Goal: Task Accomplishment & Management: Manage account settings

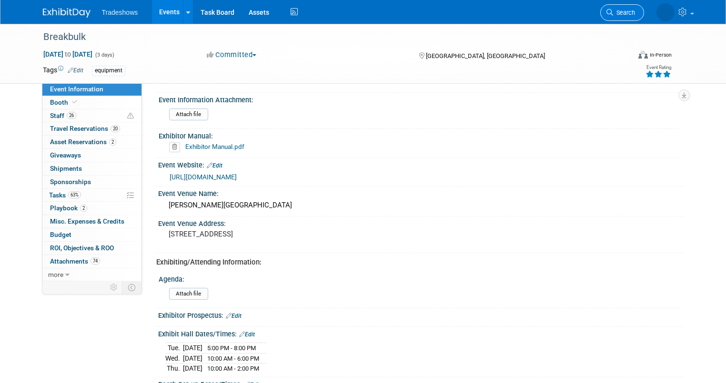
click at [613, 12] on icon at bounding box center [609, 12] width 7 height 7
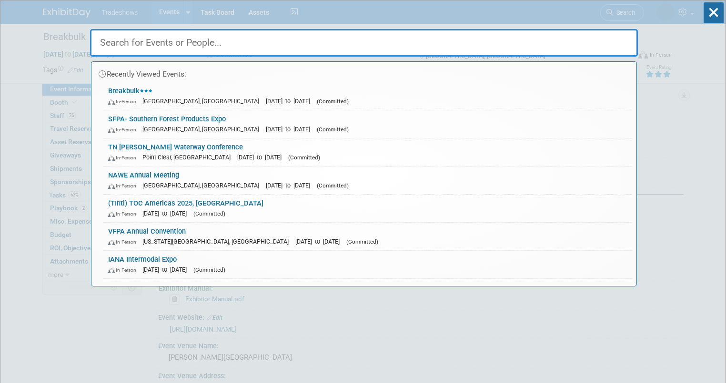
click at [149, 46] on input "text" at bounding box center [364, 43] width 548 height 28
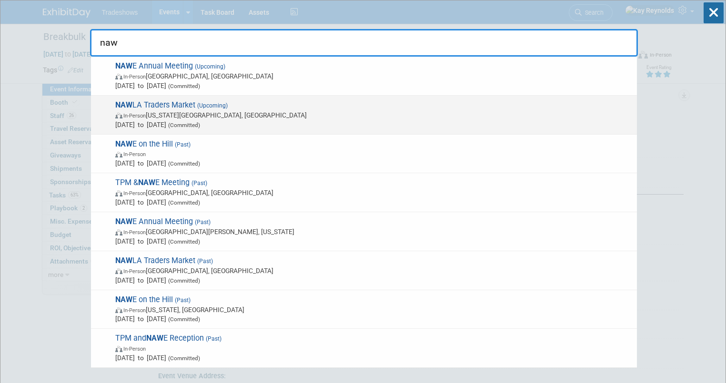
type input "naw"
click at [132, 109] on span "NAW LA Traders Market (Upcoming) In-Person Kansas City, MO Nov 6, 2025 to Nov 7…" at bounding box center [372, 114] width 520 height 29
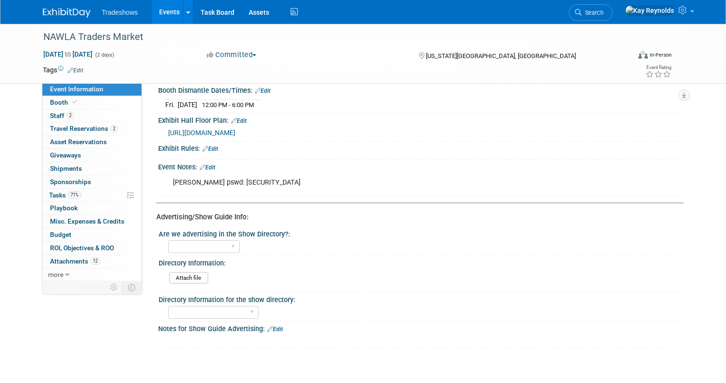
scroll to position [533, 0]
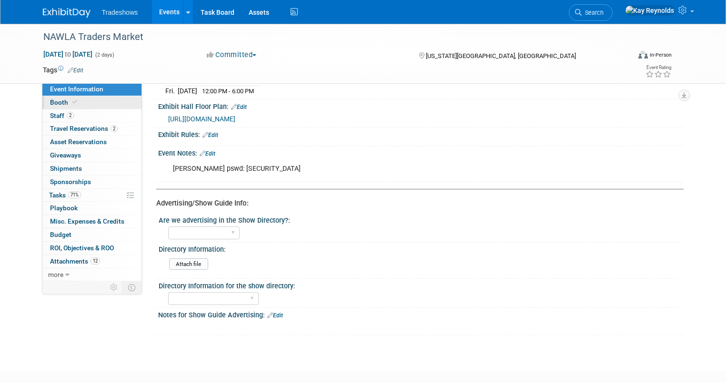
click at [78, 100] on link "Booth" at bounding box center [91, 102] width 99 height 13
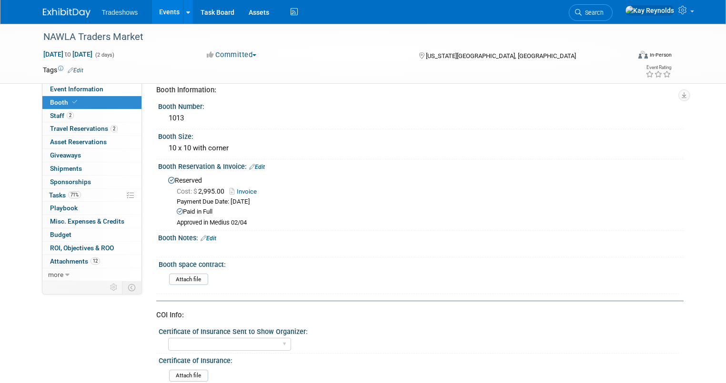
scroll to position [0, 0]
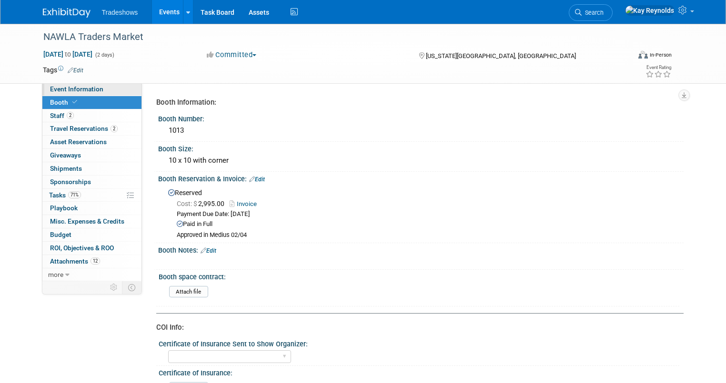
click at [96, 89] on link "Event Information" at bounding box center [91, 89] width 99 height 13
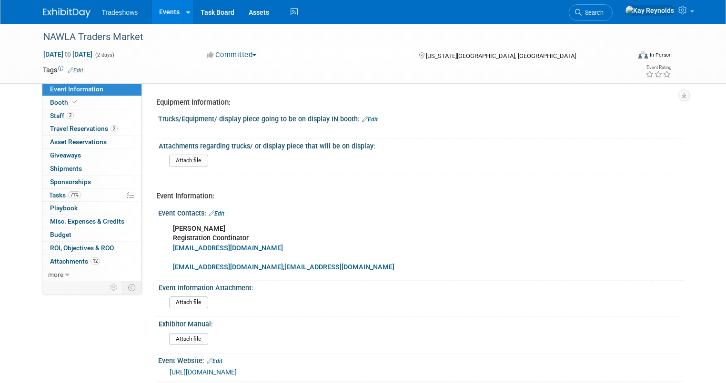
click at [119, 15] on span "Tradeshows" at bounding box center [120, 13] width 36 height 8
click at [603, 14] on span "Search" at bounding box center [592, 12] width 22 height 7
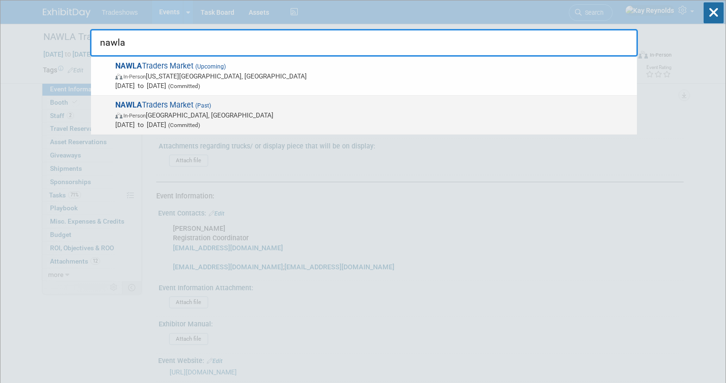
type input "nawla"
click at [140, 109] on strong "NAWLA" at bounding box center [128, 104] width 27 height 9
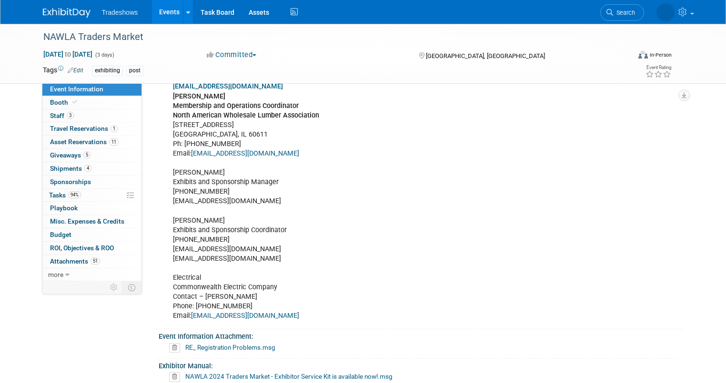
scroll to position [152, 0]
click at [80, 101] on link "Booth" at bounding box center [91, 102] width 99 height 13
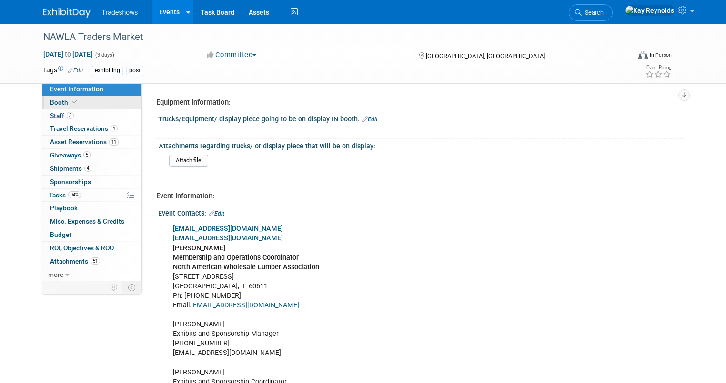
select select "Certificate of insurance not needed"
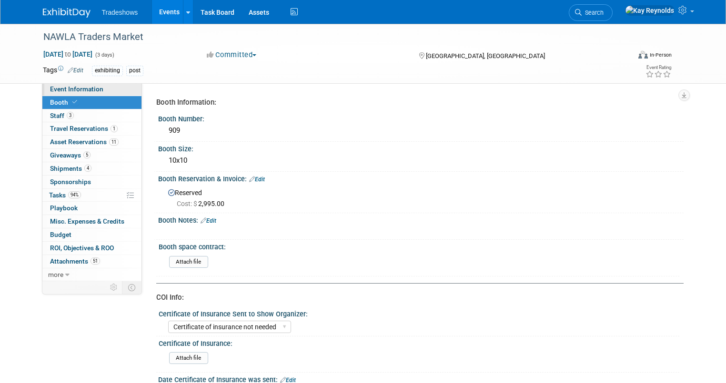
click at [81, 90] on span "Event Information" at bounding box center [76, 89] width 53 height 8
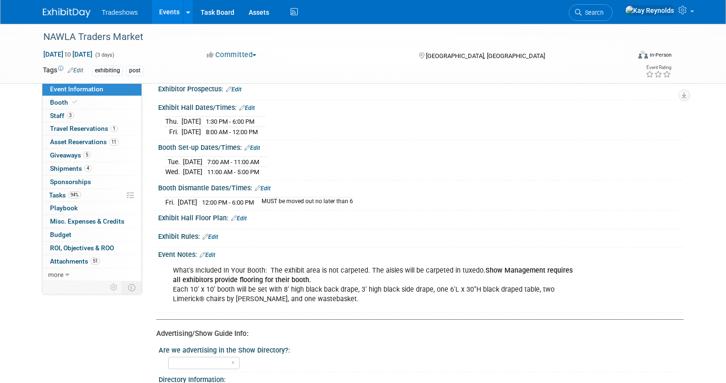
scroll to position [610, 0]
drag, startPoint x: 686, startPoint y: 215, endPoint x: 680, endPoint y: 215, distance: 6.2
click at [683, 215] on div "Exhibit Hall Floor Plan: Edit" at bounding box center [420, 216] width 525 height 12
click at [603, 12] on span "Search" at bounding box center [592, 12] width 22 height 7
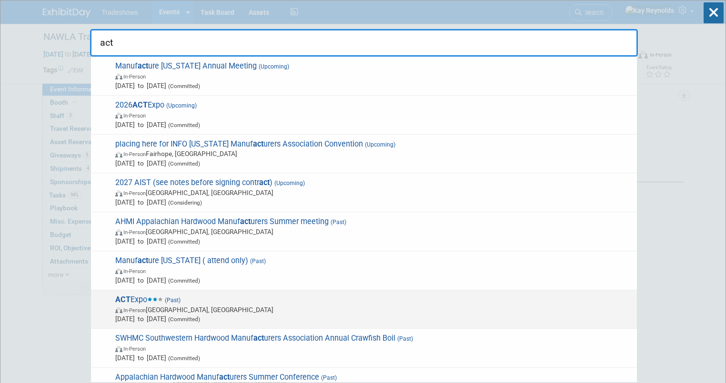
type input "act"
click at [135, 313] on span "In-Person Anaheim, CA" at bounding box center [373, 310] width 517 height 10
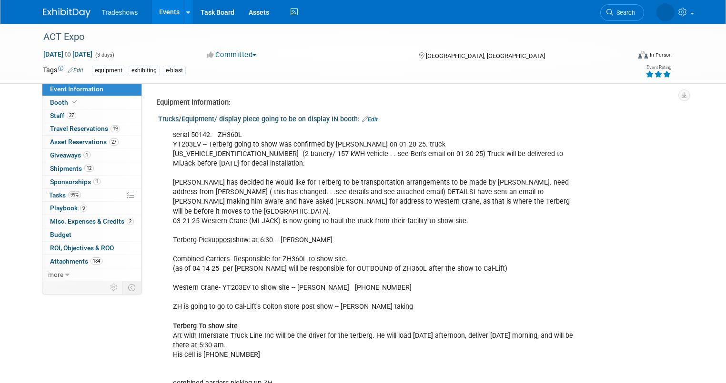
select select "Not Applicable"
select select "None"
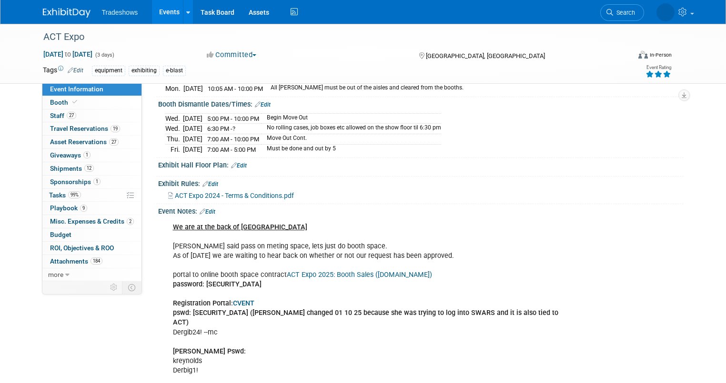
scroll to position [1143, 0]
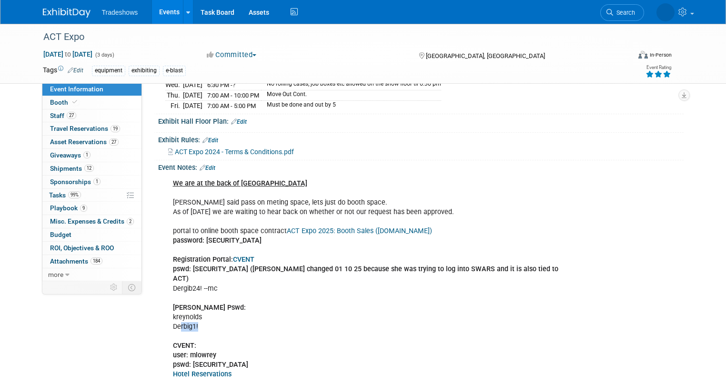
drag, startPoint x: 190, startPoint y: 329, endPoint x: 173, endPoint y: 329, distance: 17.6
click at [173, 329] on div "We are at the back of HALL B entrance Hal said pass on meting space, lets just …" at bounding box center [373, 317] width 415 height 287
click at [203, 171] on link "Edit" at bounding box center [208, 168] width 16 height 7
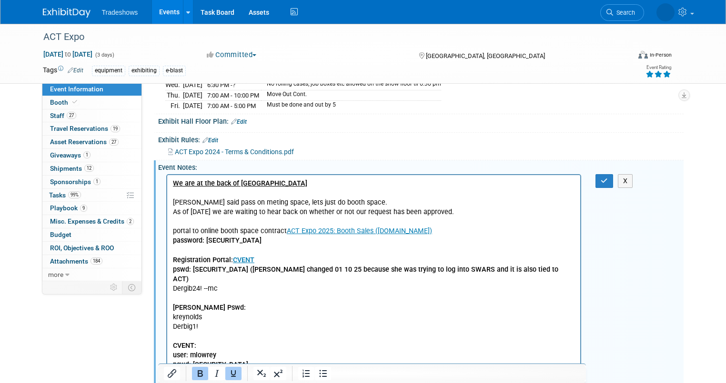
scroll to position [0, 0]
drag, startPoint x: 200, startPoint y: 315, endPoint x: 162, endPoint y: 297, distance: 42.2
click at [167, 297] on html "We are at the back of HALL B entrance Hal said pass on meting space, lets just …" at bounding box center [373, 315] width 413 height 281
copy p "Freeman Pswd: kreynolds Derbig1!"
click at [581, 11] on icon at bounding box center [578, 12] width 7 height 7
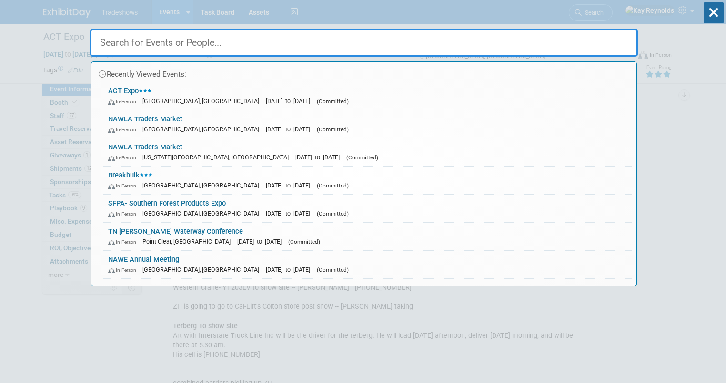
click at [124, 47] on input "text" at bounding box center [364, 43] width 548 height 28
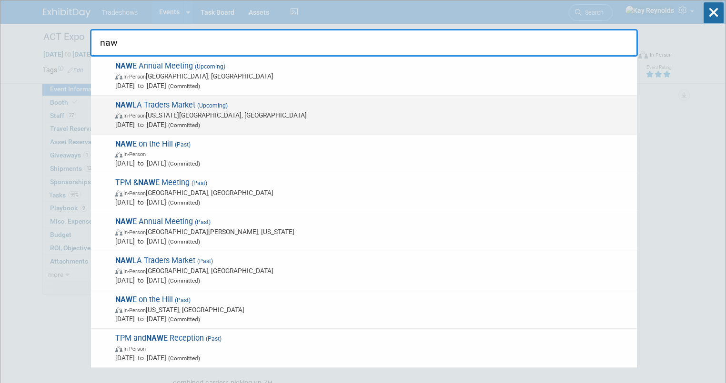
type input "naw"
click at [131, 113] on span "In-Person" at bounding box center [134, 116] width 22 height 6
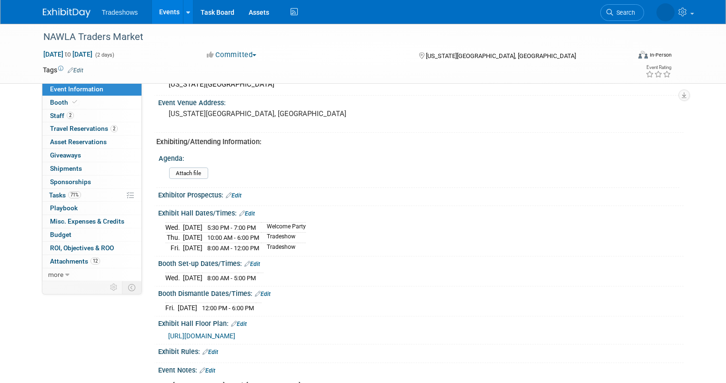
scroll to position [343, 0]
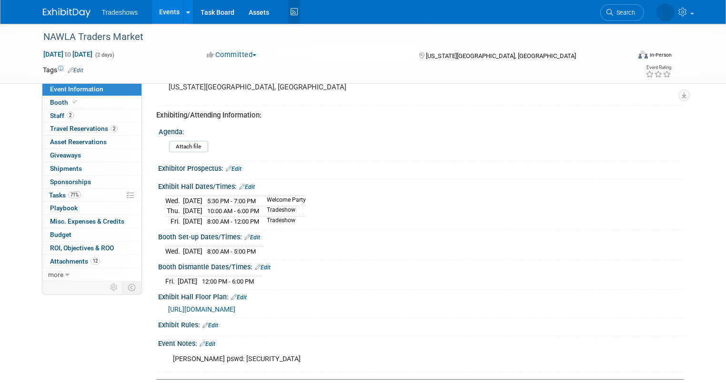
drag, startPoint x: 284, startPoint y: 10, endPoint x: 297, endPoint y: 21, distance: 17.0
click at [288, 11] on icon at bounding box center [294, 12] width 12 height 15
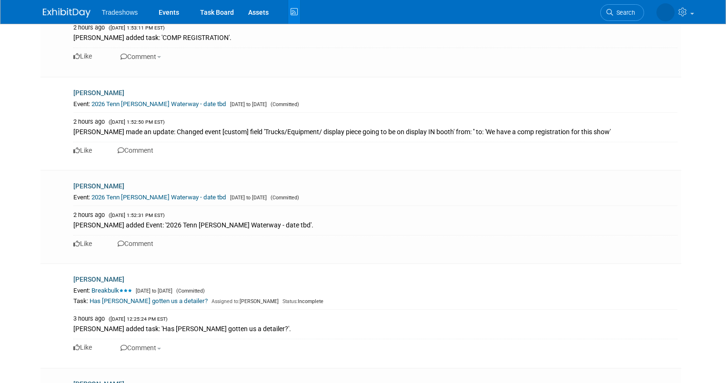
scroll to position [876, 0]
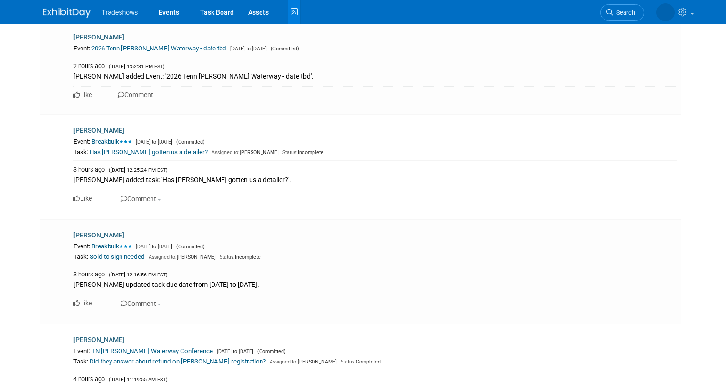
click at [102, 12] on span "Tradeshows" at bounding box center [120, 13] width 36 height 8
click at [603, 12] on span "Search" at bounding box center [592, 12] width 22 height 7
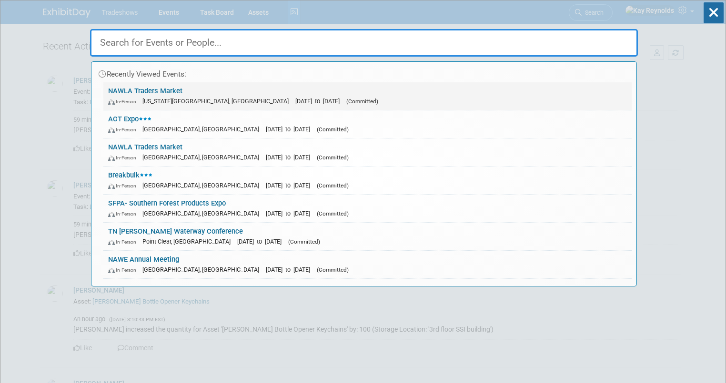
click at [133, 94] on link "NAWLA Traders Market In-Person Kansas City, MO Nov 6, 2025 to Nov 7, 2025 (Comm…" at bounding box center [367, 96] width 528 height 28
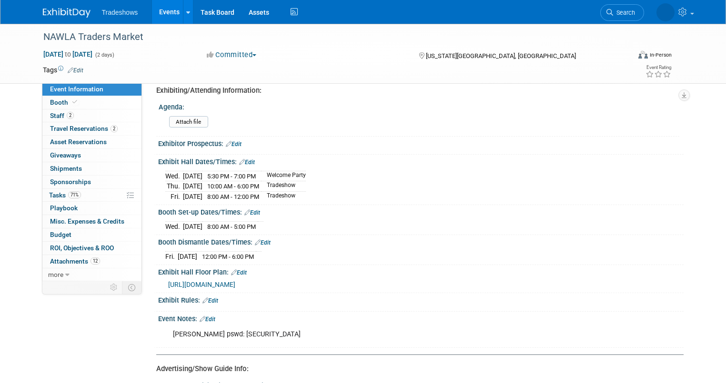
scroll to position [381, 0]
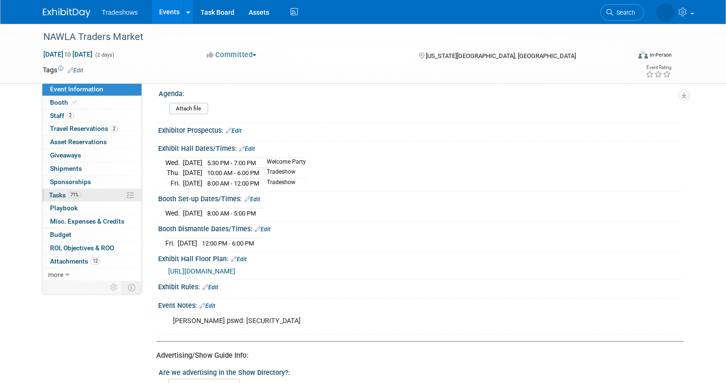
click at [97, 189] on link "71% Tasks 71%" at bounding box center [91, 195] width 99 height 13
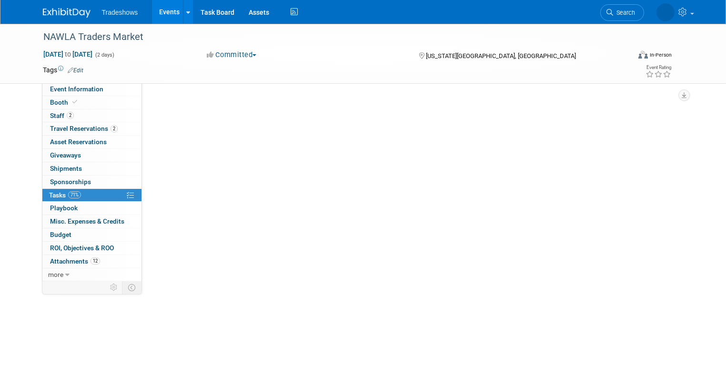
scroll to position [0, 0]
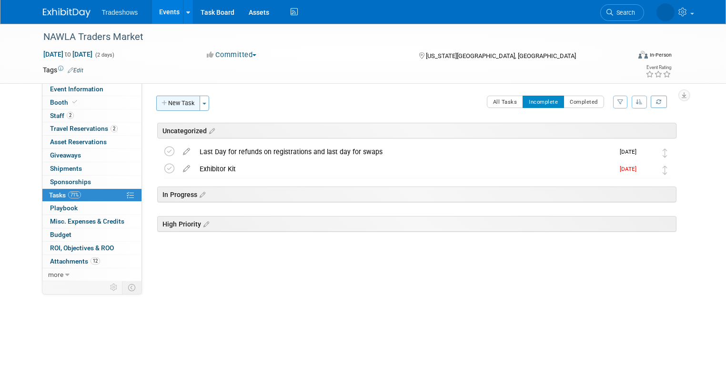
click at [173, 105] on button "New Task" at bounding box center [178, 103] width 44 height 15
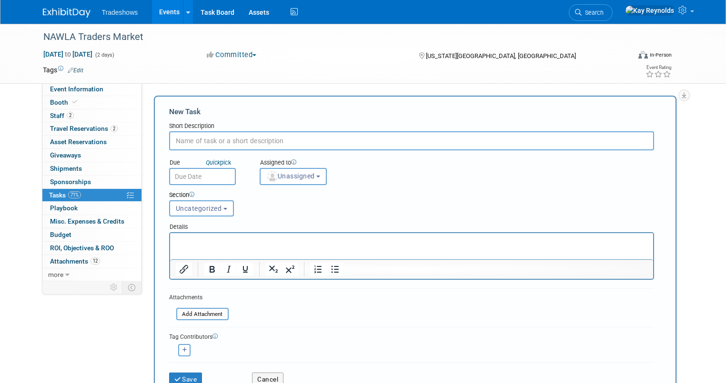
click at [177, 138] on input "text" at bounding box center [411, 140] width 485 height 19
click at [70, 100] on span at bounding box center [74, 102] width 9 height 7
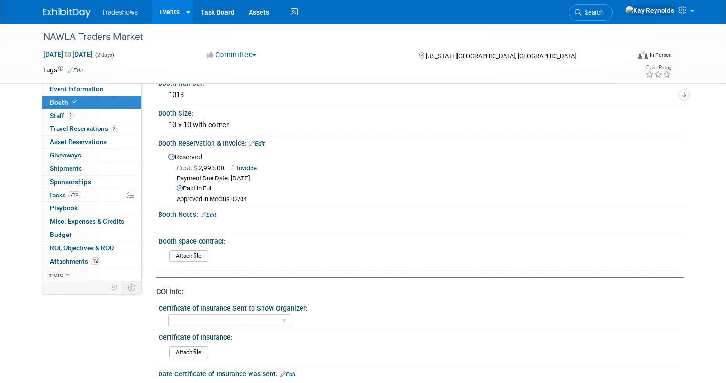
scroll to position [5, 0]
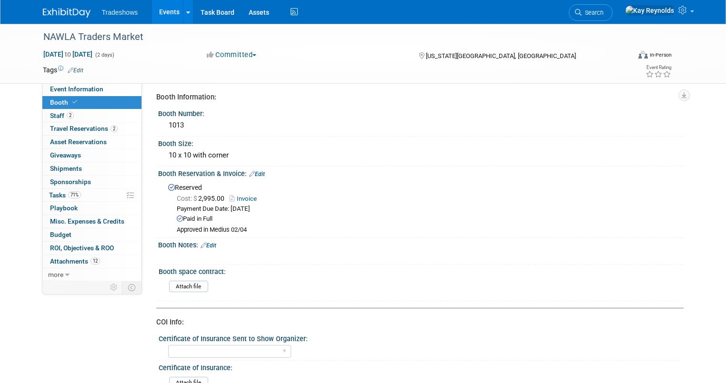
click at [200, 245] on link "Edit" at bounding box center [208, 245] width 16 height 7
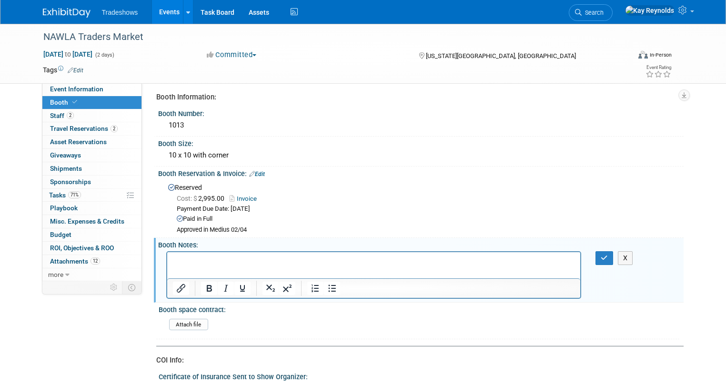
scroll to position [0, 0]
click at [178, 260] on p "Rich Text Area. Press ALT-0 for help." at bounding box center [373, 261] width 402 height 10
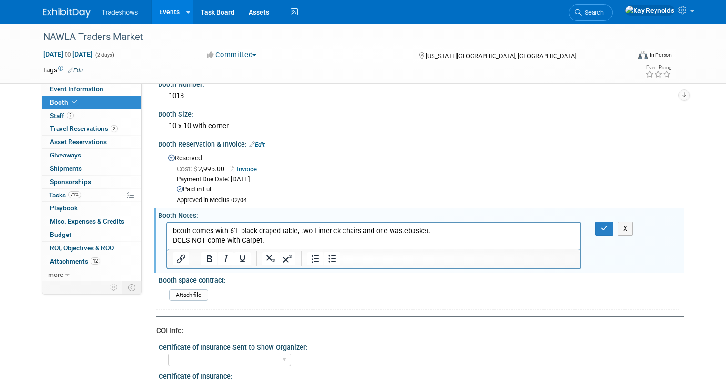
scroll to position [81, 0]
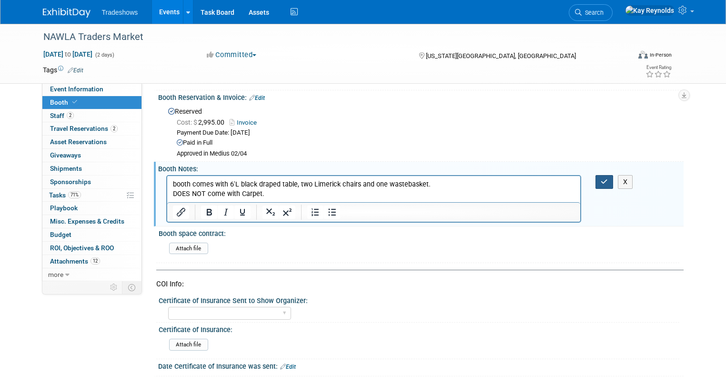
drag, startPoint x: 608, startPoint y: 177, endPoint x: 420, endPoint y: 14, distance: 248.8
click at [608, 179] on icon "button" at bounding box center [603, 182] width 7 height 7
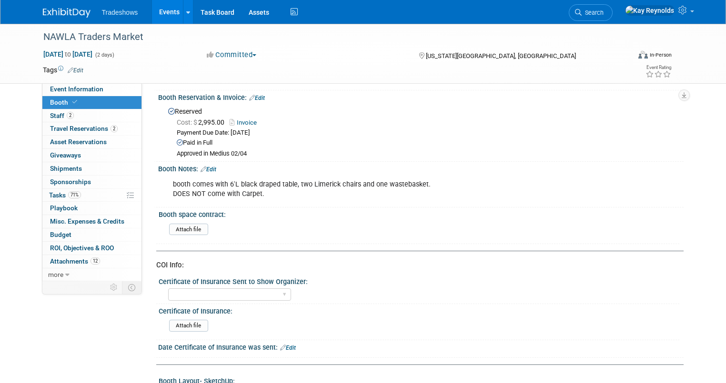
click at [77, 101] on link "Booth" at bounding box center [91, 102] width 99 height 13
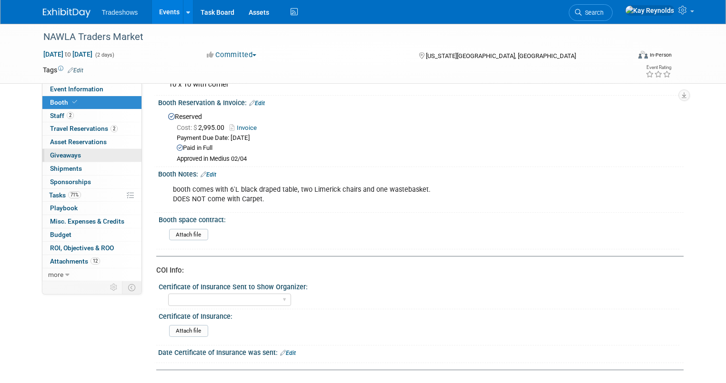
scroll to position [62, 0]
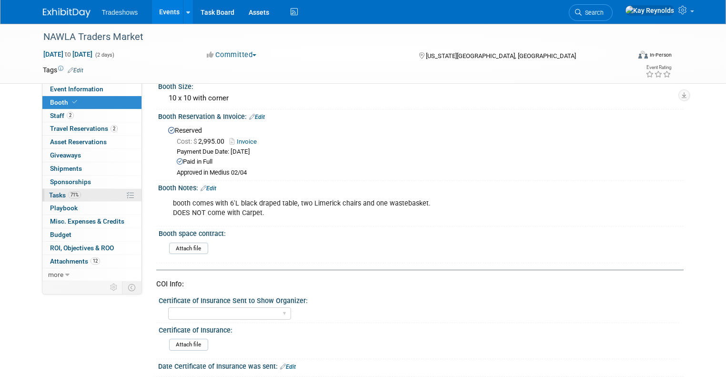
click at [53, 193] on span "Tasks 71%" at bounding box center [65, 195] width 32 height 8
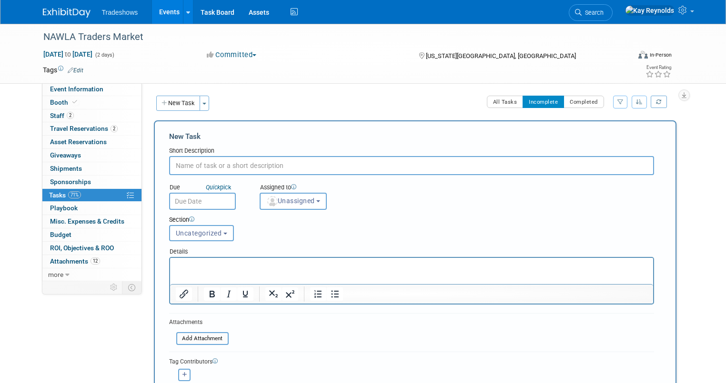
click at [171, 163] on input "text" at bounding box center [411, 165] width 485 height 19
type input "Discount rates for furnishings is October 8th."
click at [177, 199] on input "text" at bounding box center [202, 201] width 67 height 17
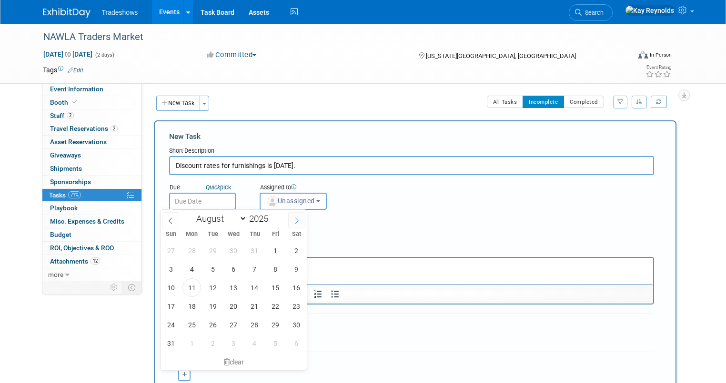
click at [298, 219] on icon at bounding box center [296, 221] width 7 height 7
select select "8"
drag, startPoint x: 190, startPoint y: 286, endPoint x: 51, endPoint y: 15, distance: 304.5
click at [190, 286] on span "15" at bounding box center [191, 288] width 19 height 19
type input "Sep 15, 2025"
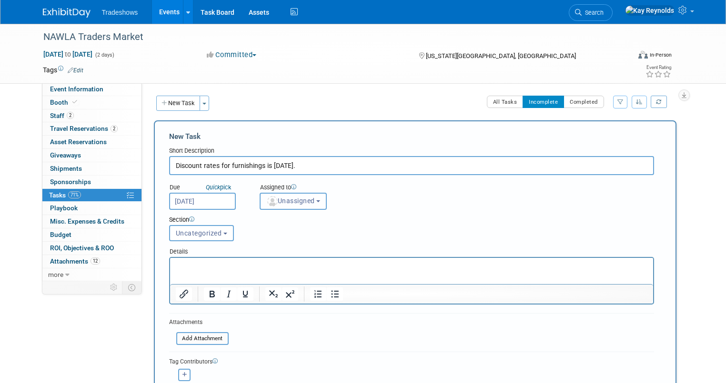
click at [281, 201] on span "Unassigned" at bounding box center [290, 201] width 49 height 8
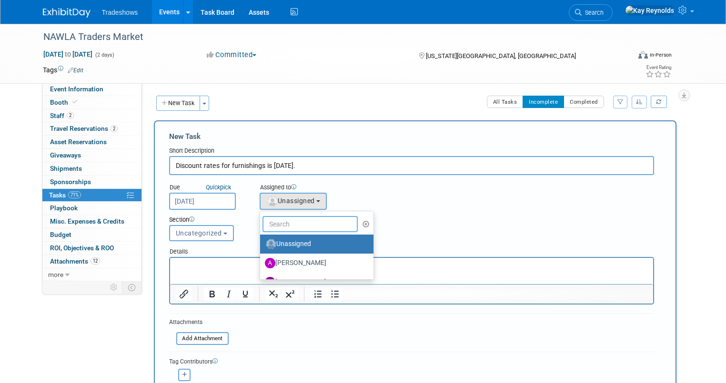
click at [276, 225] on input "text" at bounding box center [309, 224] width 95 height 16
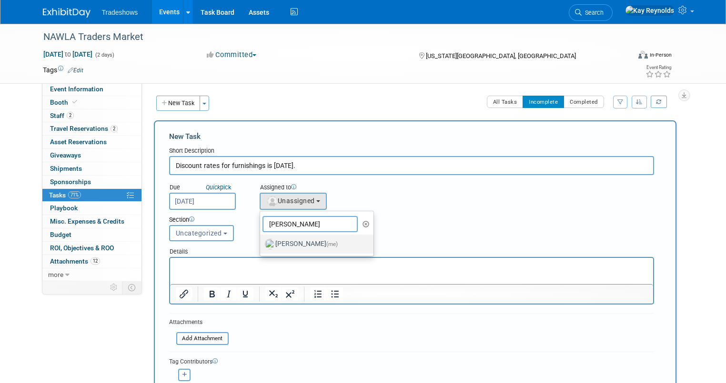
type input "Kay"
click at [277, 237] on label "Kay Reynolds (me)" at bounding box center [315, 244] width 100 height 15
click at [261, 240] on input "Kay Reynolds (me)" at bounding box center [258, 243] width 6 height 6
select select "5e9256d4-eeb1-4d7e-ac69-1857632dd0f4"
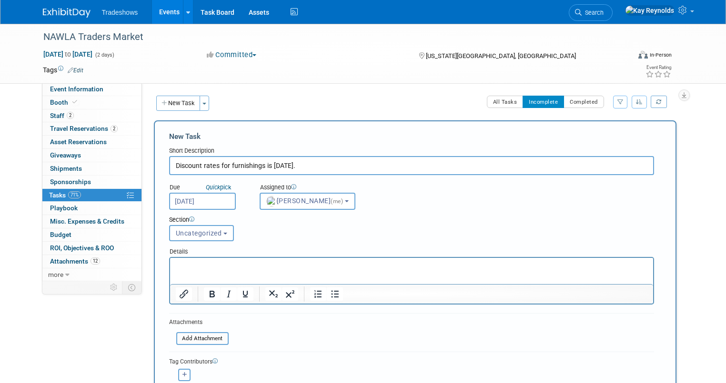
click at [182, 372] on icon "button" at bounding box center [184, 374] width 5 height 5
select select
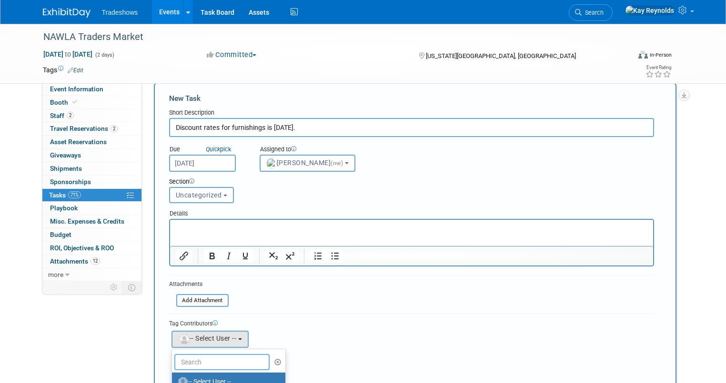
click at [194, 365] on input "text" at bounding box center [221, 362] width 95 height 16
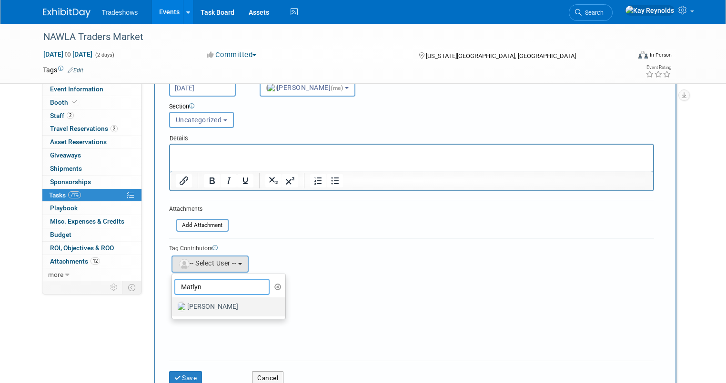
scroll to position [114, 0]
type input "Matlyn"
click at [179, 374] on button "Save" at bounding box center [185, 376] width 33 height 13
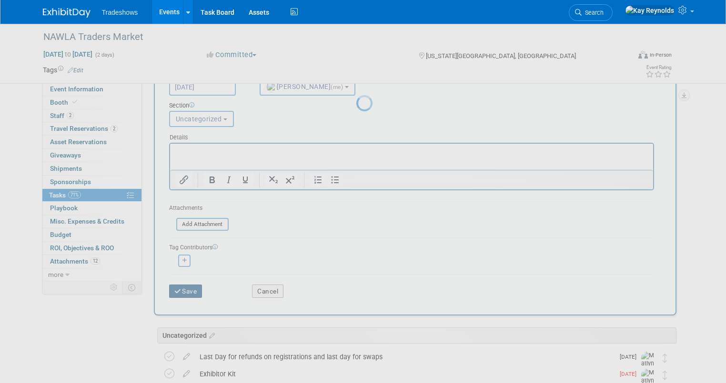
scroll to position [0, 0]
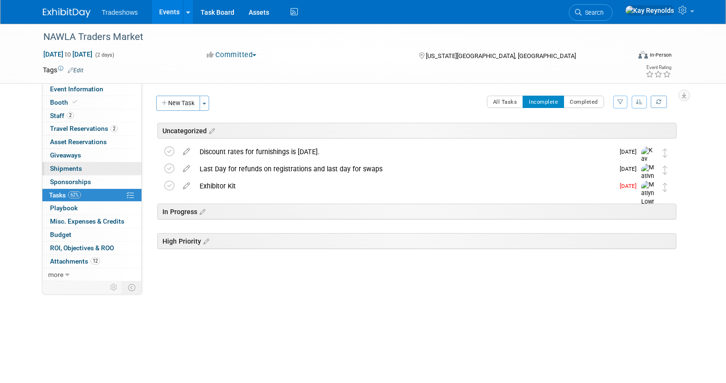
click at [86, 167] on link "0 Shipments 0" at bounding box center [91, 168] width 99 height 13
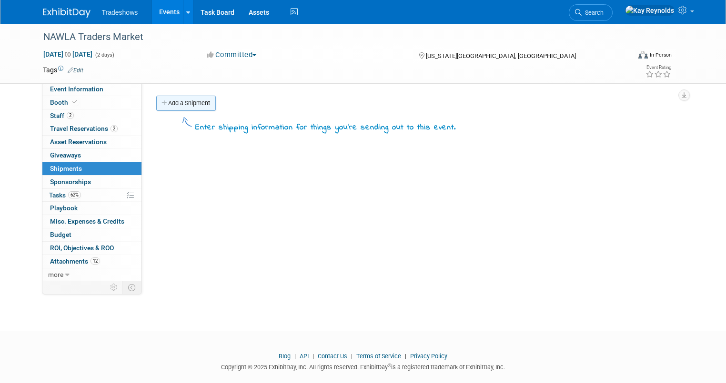
click at [175, 101] on link "Add a Shipment" at bounding box center [186, 103] width 60 height 15
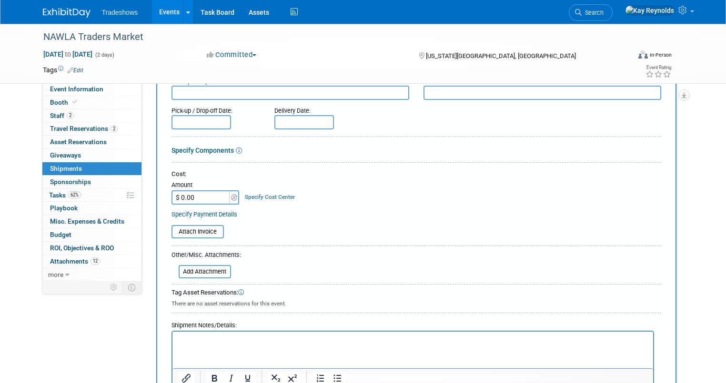
scroll to position [114, 0]
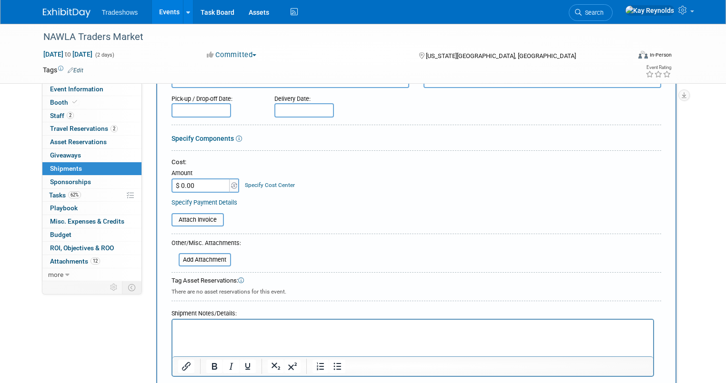
click at [183, 330] on p "Rich Text Area. Press ALT-0 for help." at bounding box center [413, 329] width 470 height 10
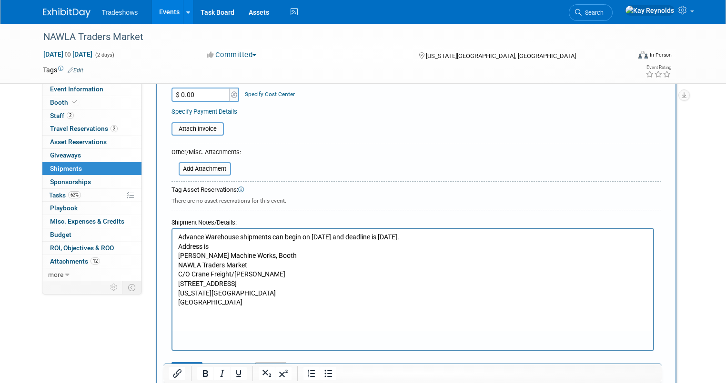
scroll to position [222, 0]
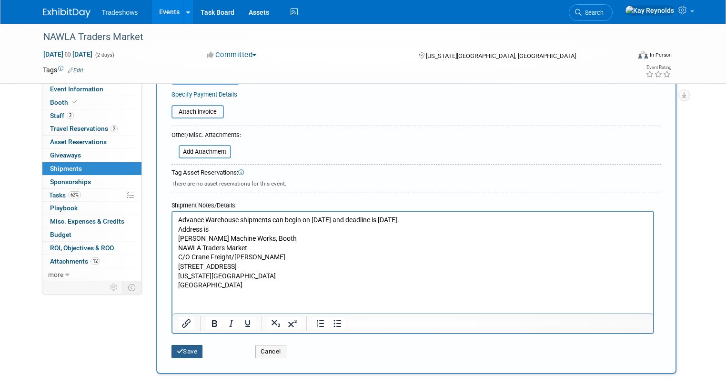
click at [182, 351] on button "Save" at bounding box center [186, 351] width 31 height 13
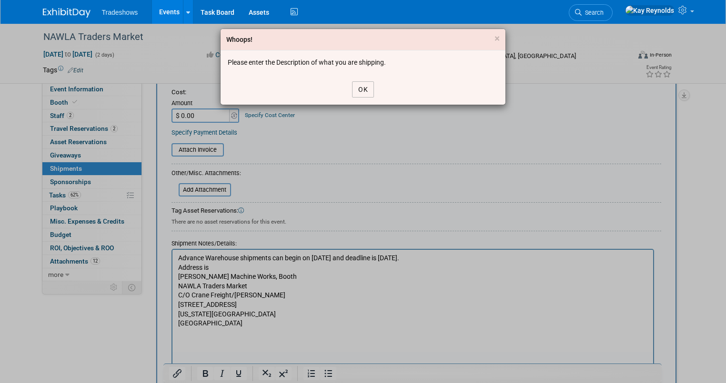
scroll to position [70, 0]
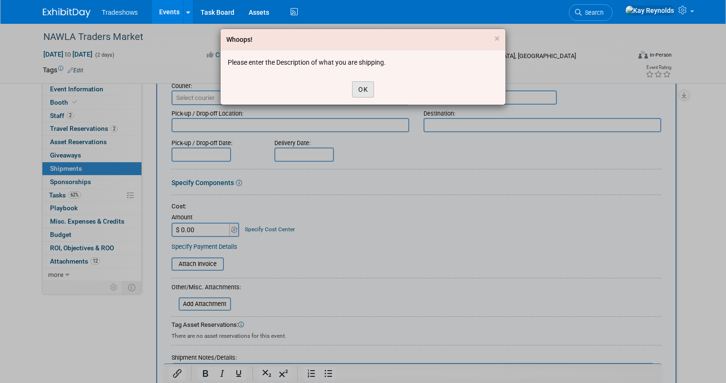
click at [360, 95] on button "OK" at bounding box center [363, 89] width 22 height 16
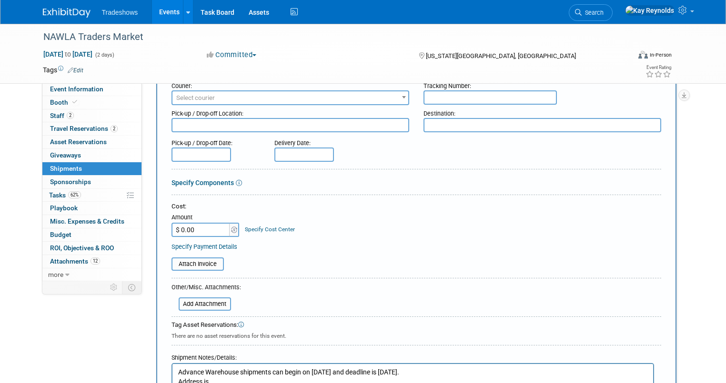
scroll to position [0, 0]
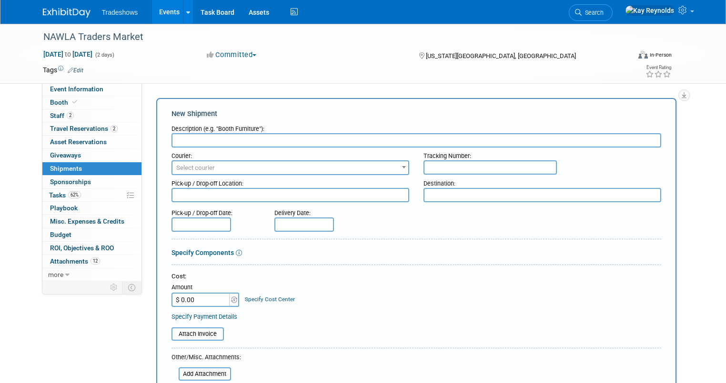
click at [171, 139] on input "text" at bounding box center [416, 140] width 490 height 14
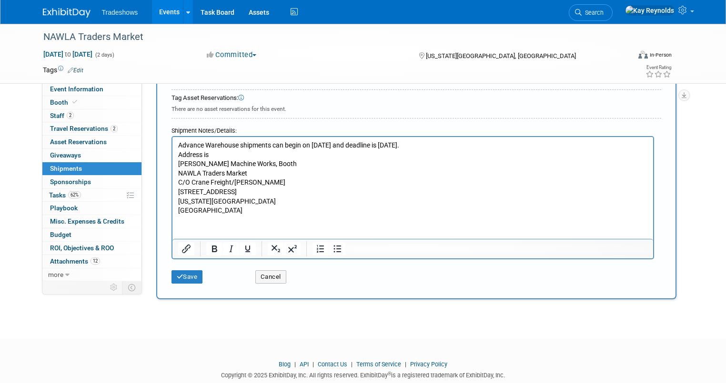
scroll to position [317, 0]
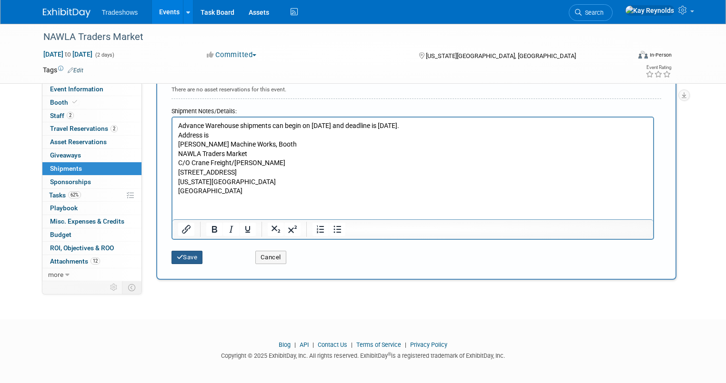
type input "see advanced shipping address below"
click at [178, 257] on button "Save" at bounding box center [186, 257] width 31 height 13
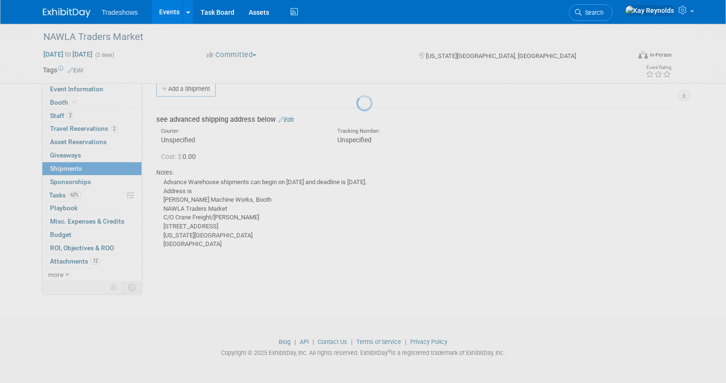
scroll to position [14, 0]
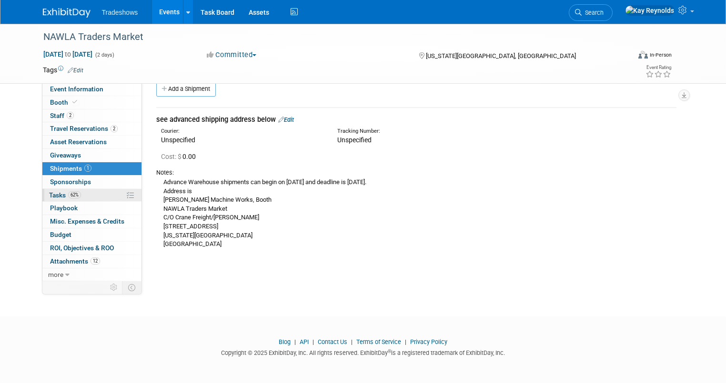
click at [78, 194] on link "62% Tasks 62%" at bounding box center [91, 195] width 99 height 13
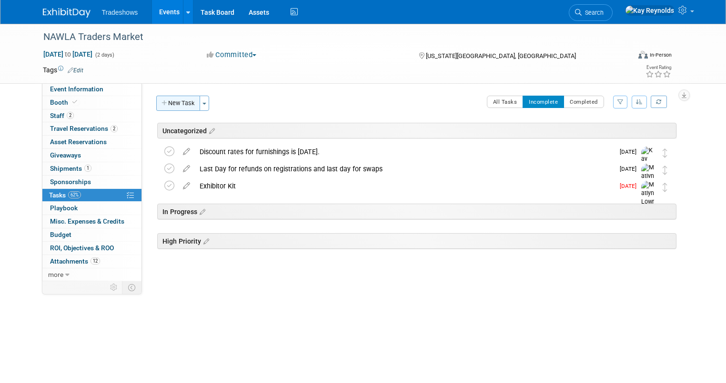
click at [171, 101] on button "New Task" at bounding box center [178, 103] width 44 height 15
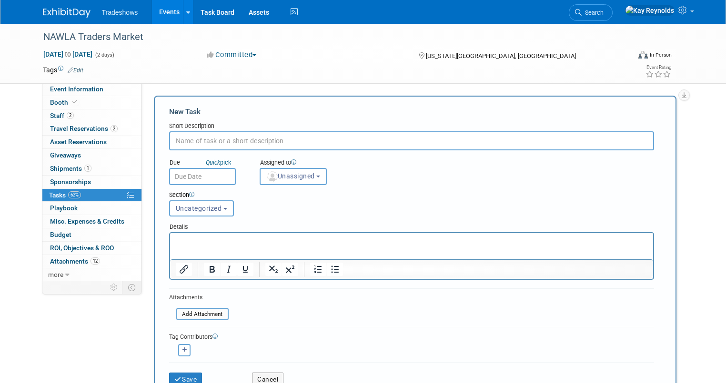
click at [175, 144] on input "text" at bounding box center [411, 140] width 485 height 19
type input "advance warehouse date begins October 06 and closes October 28th"
click at [180, 376] on button "Save" at bounding box center [185, 379] width 33 height 13
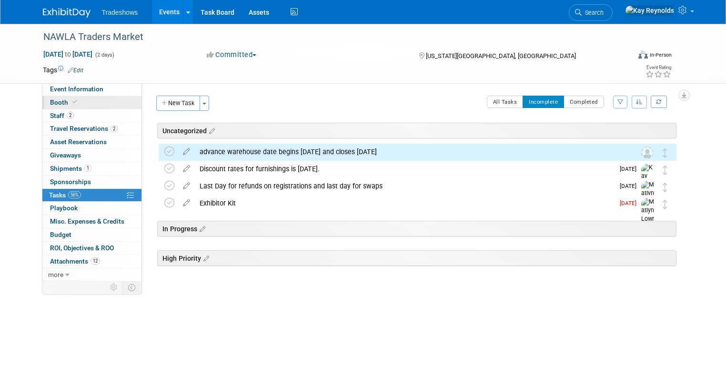
click at [56, 99] on span "Booth" at bounding box center [64, 103] width 29 height 8
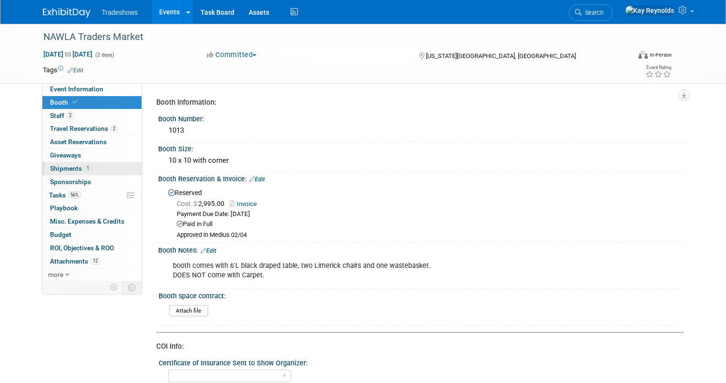
click at [69, 167] on span "Shipments 1" at bounding box center [70, 169] width 41 height 8
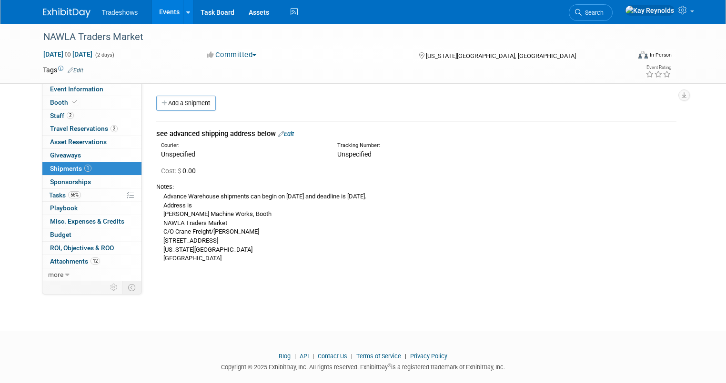
click at [283, 130] on link "Edit" at bounding box center [286, 133] width 16 height 7
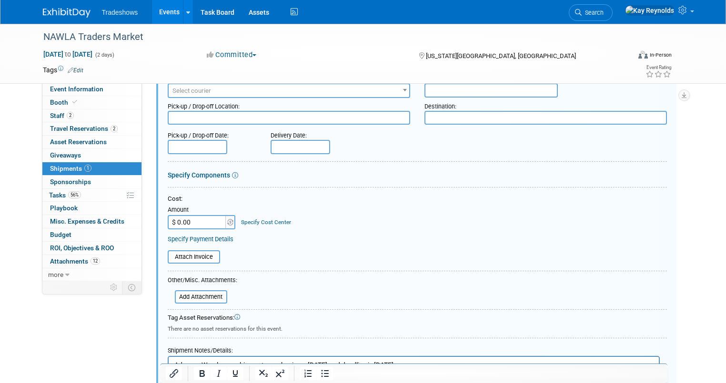
scroll to position [166, 0]
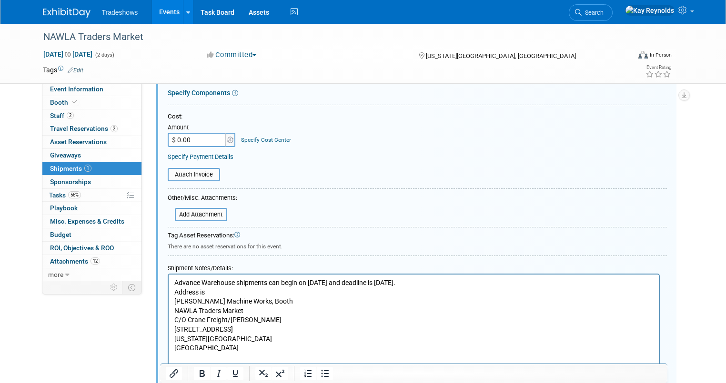
click at [264, 301] on p "Advance Warehouse shipments can begin on October 6 and deadline is October 28th…" at bounding box center [413, 315] width 479 height 75
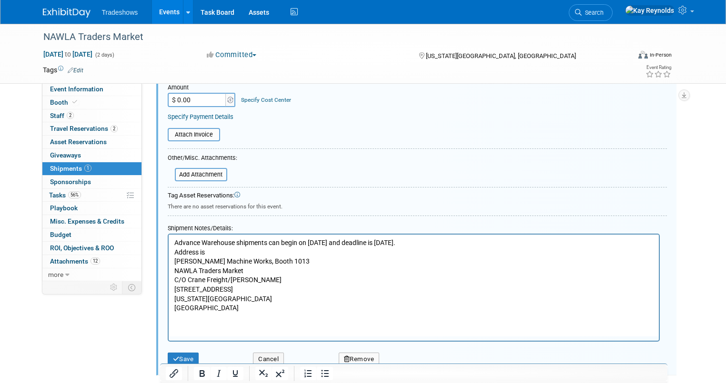
scroll to position [242, 0]
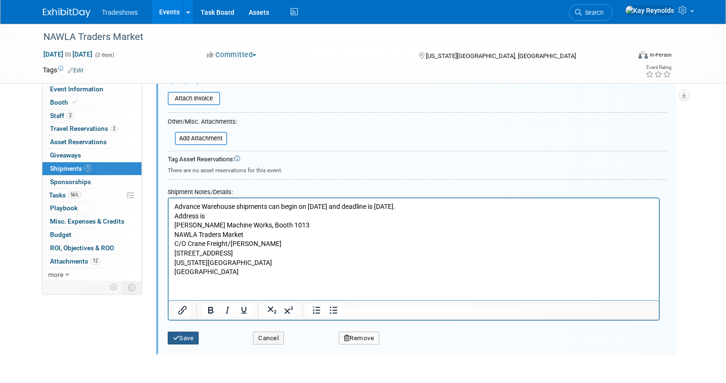
click at [180, 335] on button "Save" at bounding box center [183, 338] width 31 height 13
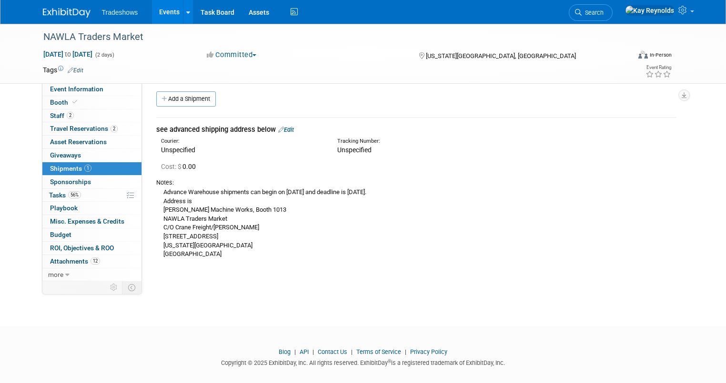
scroll to position [0, 0]
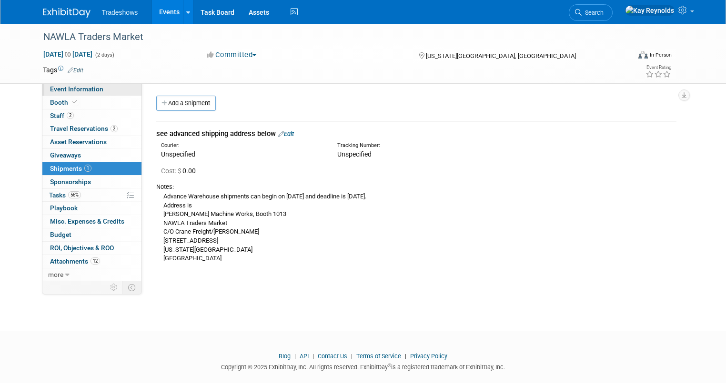
click at [83, 89] on span "Event Information" at bounding box center [76, 89] width 53 height 8
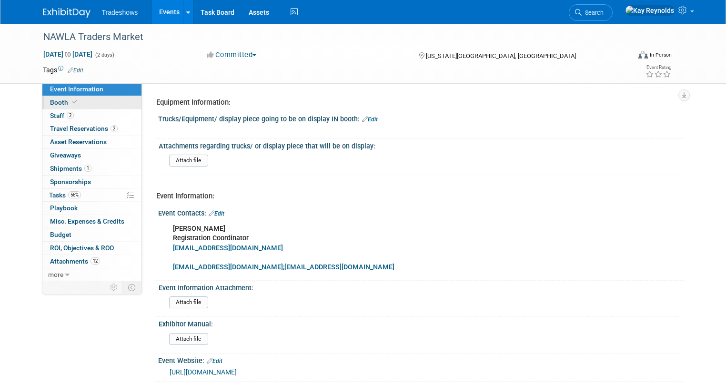
click at [80, 103] on link "Booth" at bounding box center [91, 102] width 99 height 13
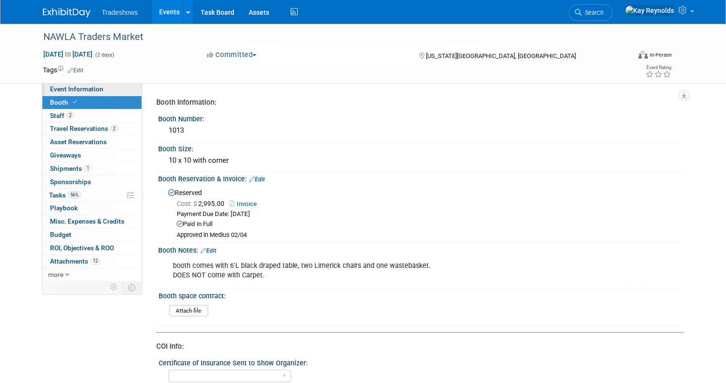
click at [93, 88] on link "Event Information" at bounding box center [91, 89] width 99 height 13
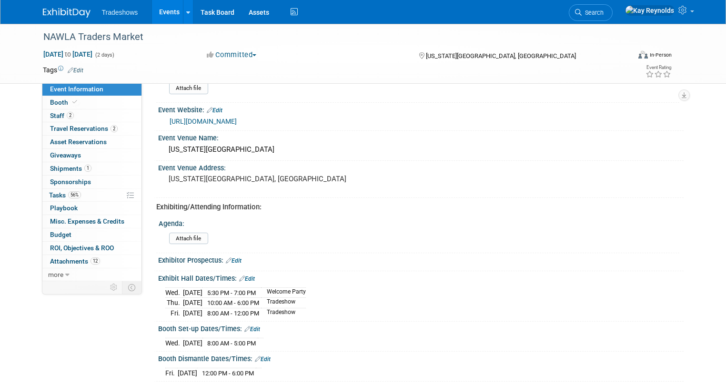
scroll to position [305, 0]
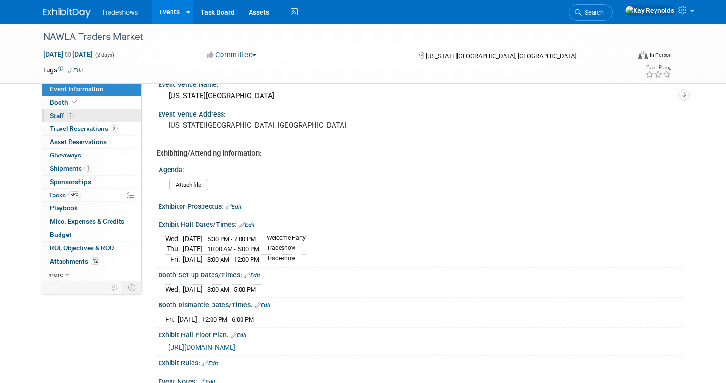
click at [78, 111] on link "2 Staff 2" at bounding box center [91, 116] width 99 height 13
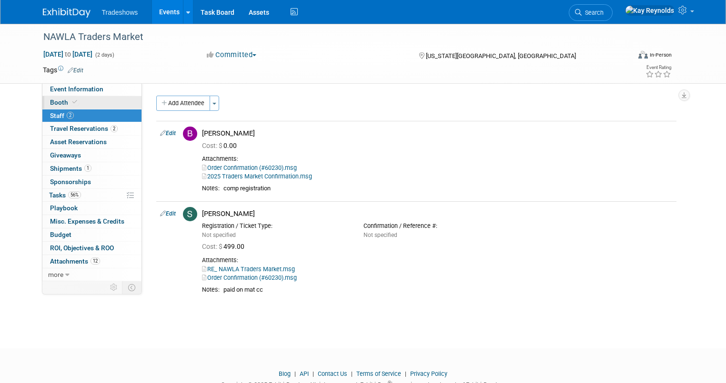
click at [60, 103] on span "Booth" at bounding box center [64, 103] width 29 height 8
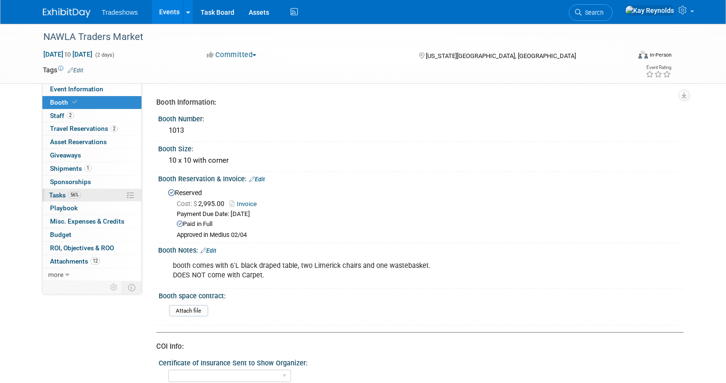
click at [82, 194] on link "56% Tasks 56%" at bounding box center [91, 195] width 99 height 13
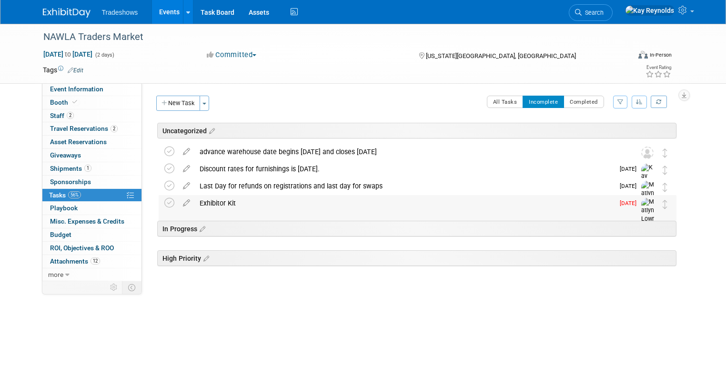
click at [195, 200] on div "Exhibitor Kit" at bounding box center [404, 203] width 419 height 16
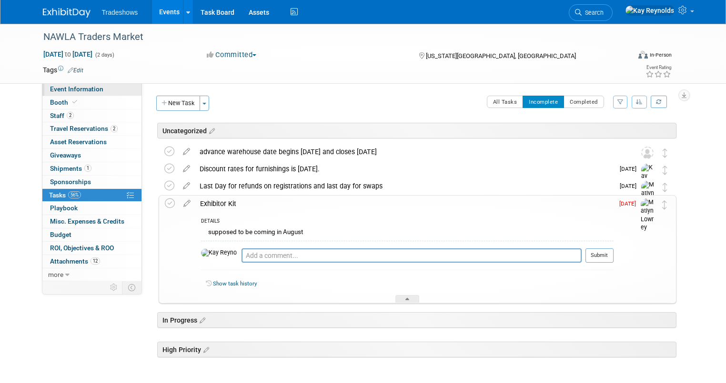
click at [50, 93] on span "Event Information" at bounding box center [76, 89] width 53 height 8
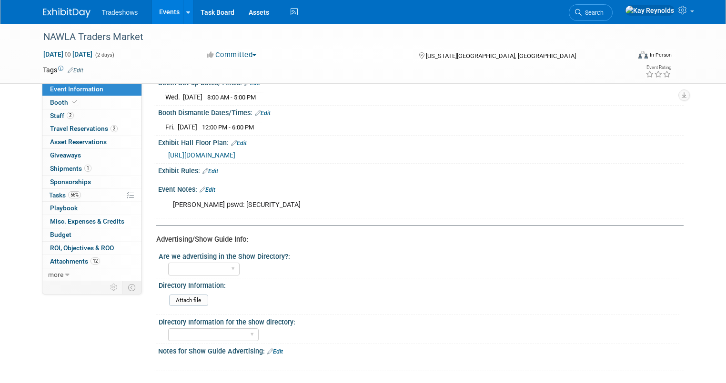
scroll to position [421, 0]
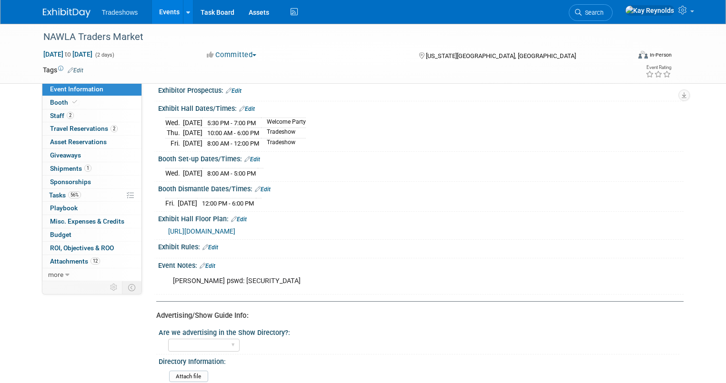
click at [201, 263] on link "Edit" at bounding box center [208, 266] width 16 height 7
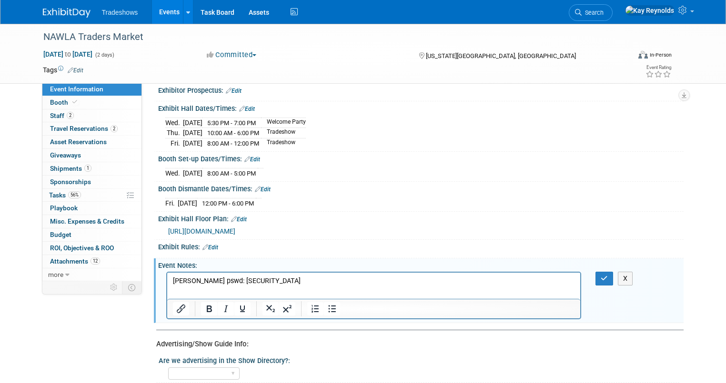
scroll to position [0, 0]
drag, startPoint x: 80, startPoint y: 350, endPoint x: 90, endPoint y: 350, distance: 9.5
click at [80, 350] on div "Event Information Event Info Booth Booth 2 Staff 2 Staff 2 Travel Reservations …" at bounding box center [363, 39] width 655 height 873
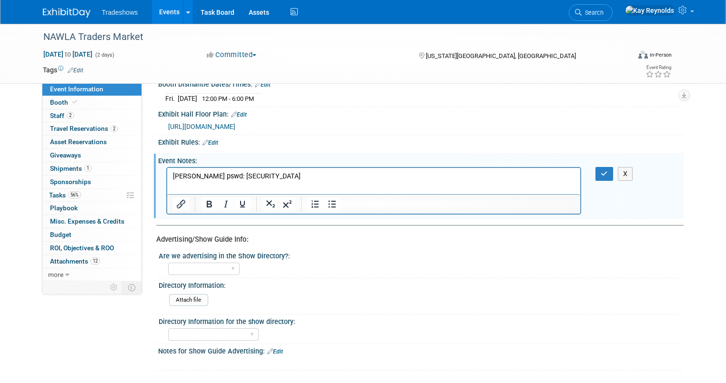
click at [77, 86] on span "Event Information" at bounding box center [76, 89] width 53 height 8
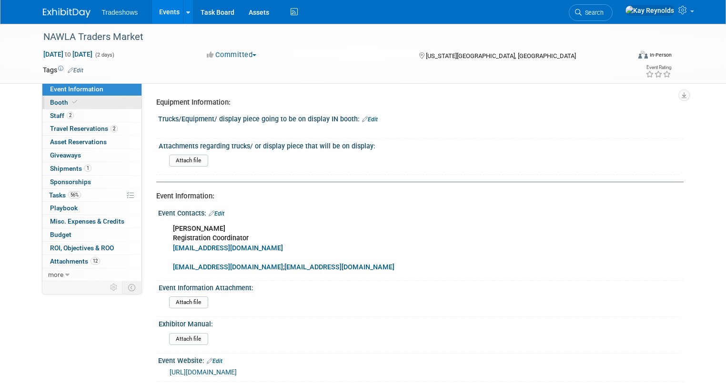
click at [75, 99] on link "Booth" at bounding box center [91, 102] width 99 height 13
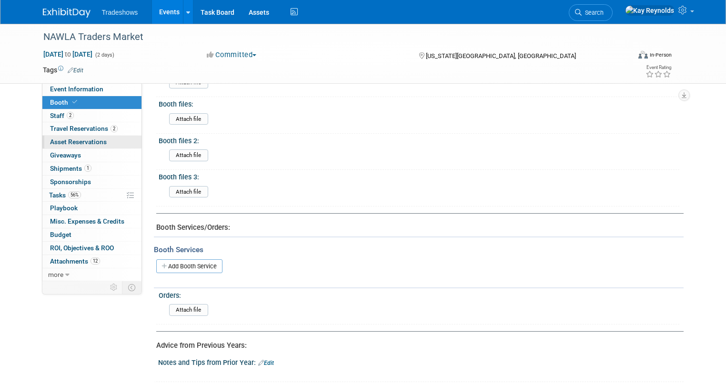
scroll to position [443, 0]
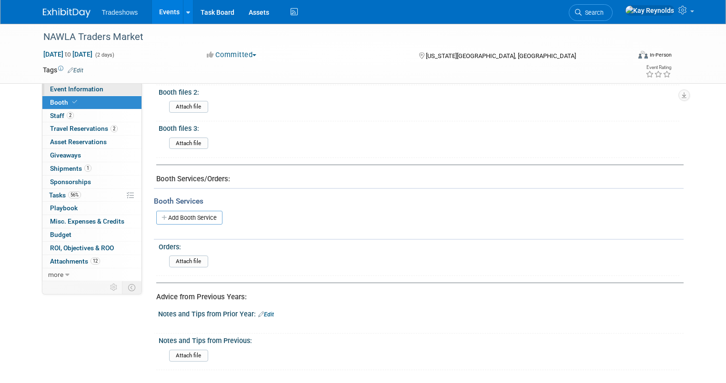
click at [71, 88] on span "Event Information" at bounding box center [76, 89] width 53 height 8
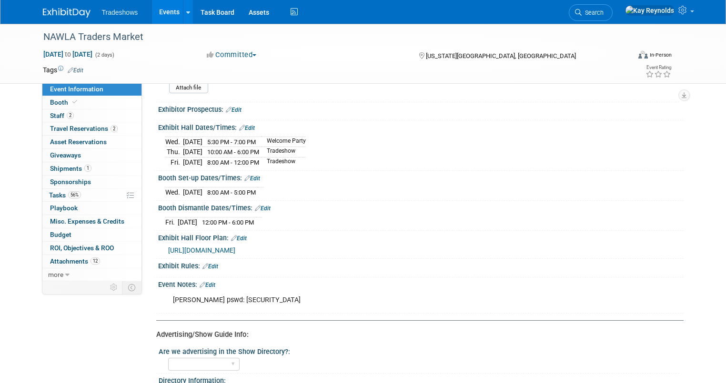
scroll to position [497, 0]
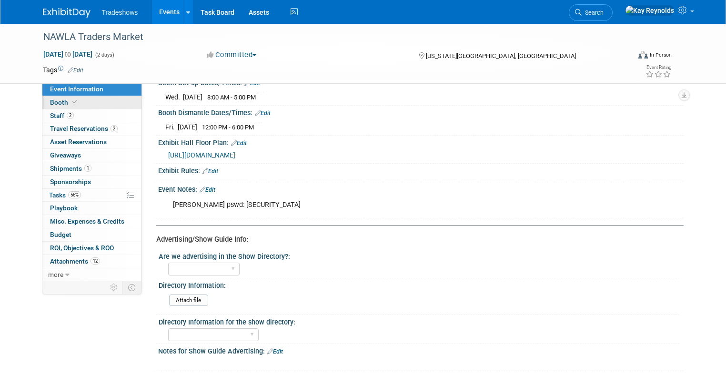
click at [100, 101] on link "Booth" at bounding box center [91, 102] width 99 height 13
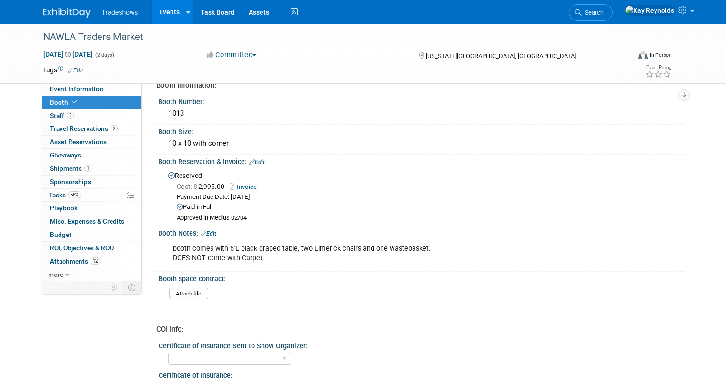
scroll to position [0, 0]
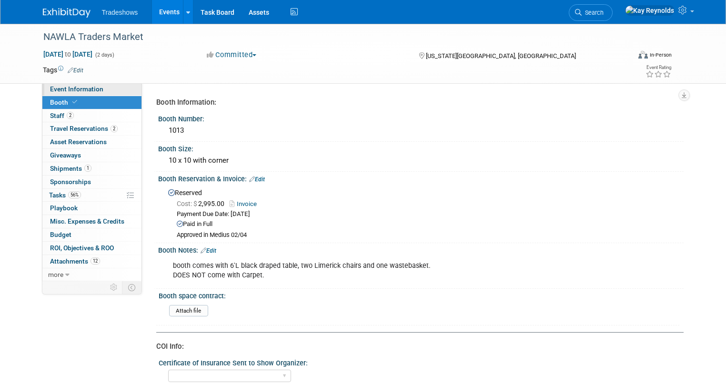
click at [102, 94] on link "Event Information" at bounding box center [91, 89] width 99 height 13
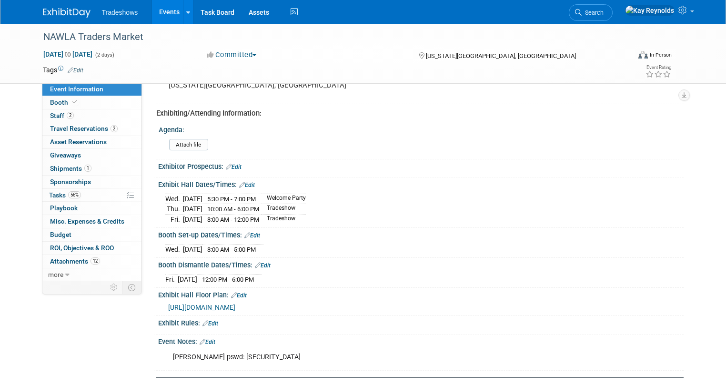
scroll to position [269, 0]
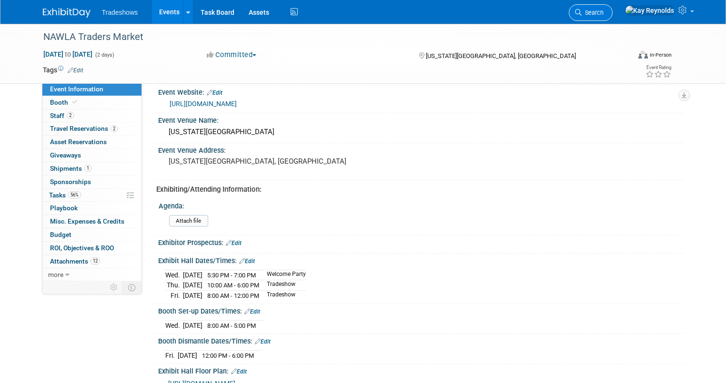
click at [603, 10] on span "Search" at bounding box center [592, 12] width 22 height 7
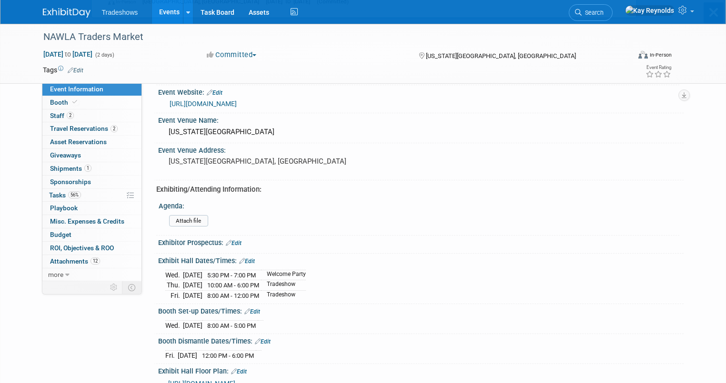
scroll to position [0, 0]
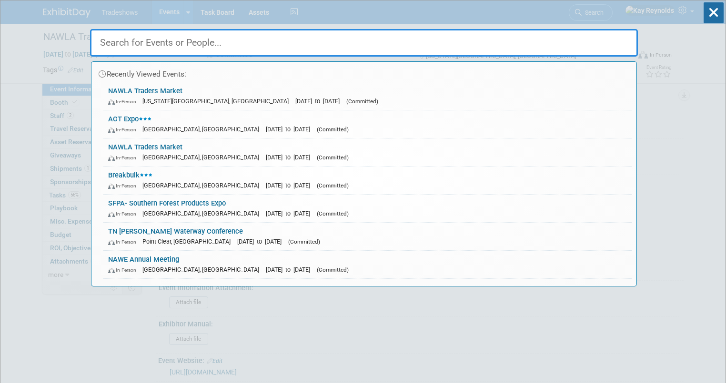
click at [118, 40] on input "text" at bounding box center [364, 43] width 548 height 28
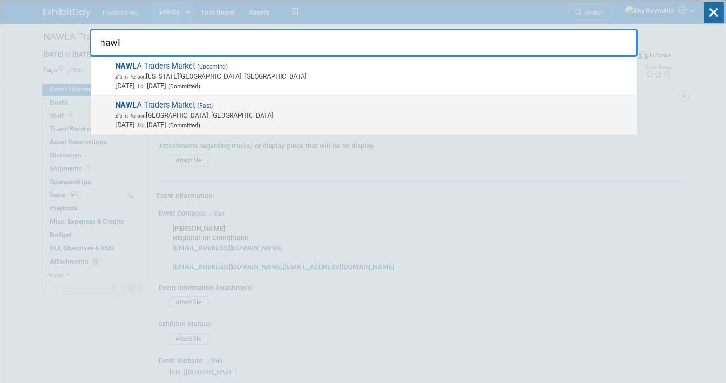
type input "nawl"
click at [143, 106] on span "NAWL A Traders Market (Past) In-Person Phoenix, AZ Nov 13, 2024 to Nov 15, 2024…" at bounding box center [372, 114] width 520 height 29
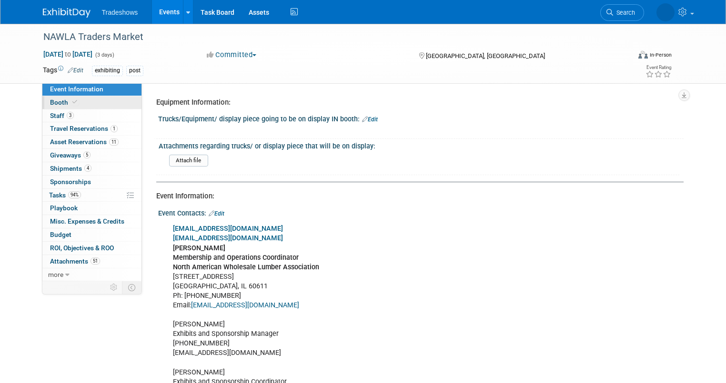
click at [84, 101] on link "Booth" at bounding box center [91, 102] width 99 height 13
select select "Certificate of insurance not needed"
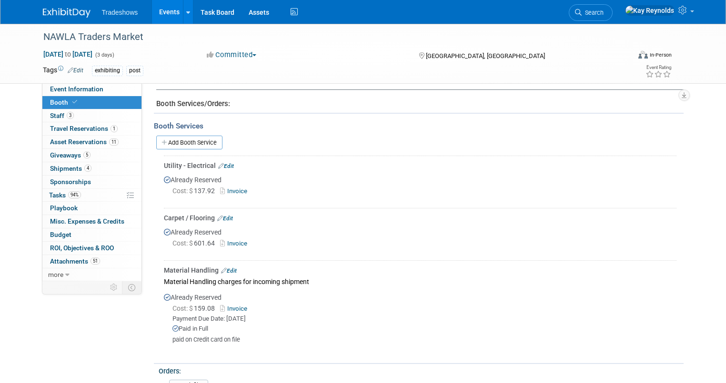
scroll to position [495, 0]
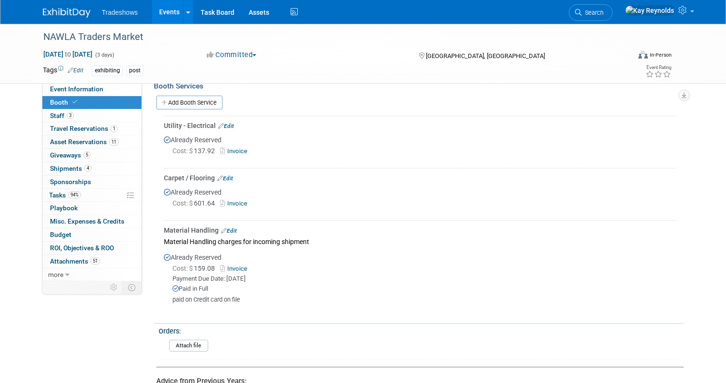
click at [225, 201] on link "Invoice" at bounding box center [235, 203] width 31 height 7
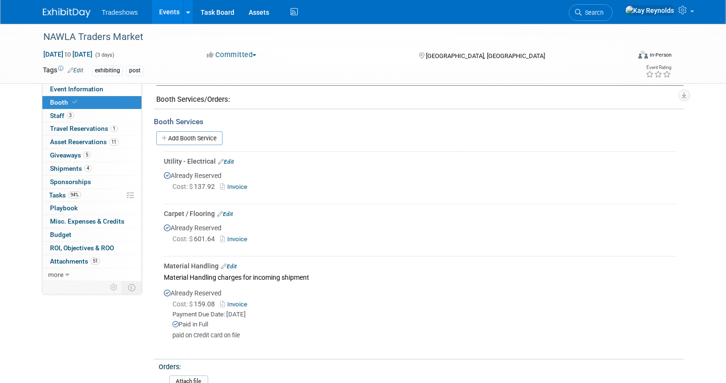
scroll to position [457, 0]
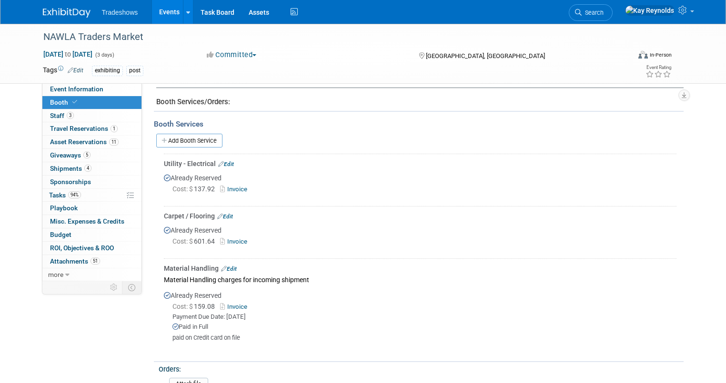
click at [227, 188] on link "Invoice" at bounding box center [235, 189] width 31 height 7
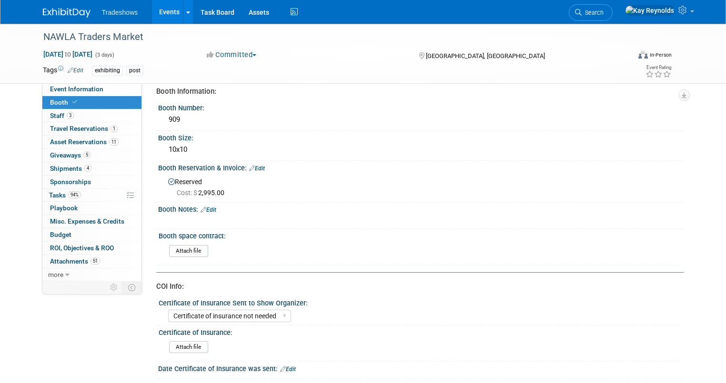
scroll to position [0, 0]
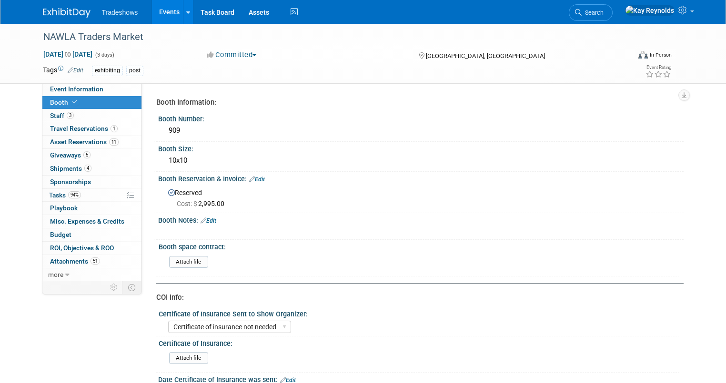
click at [612, 7] on link "Search" at bounding box center [591, 12] width 44 height 17
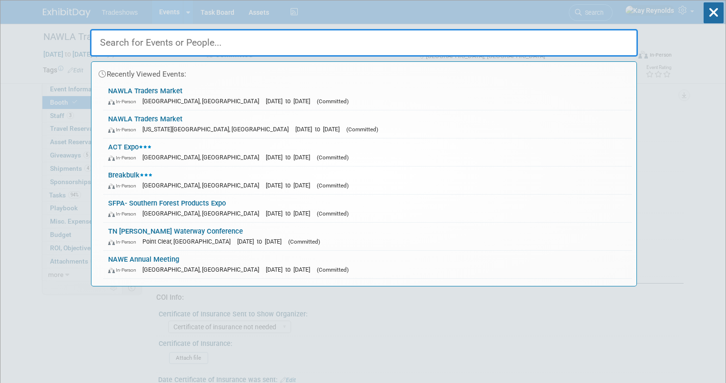
click at [121, 35] on input "text" at bounding box center [364, 43] width 548 height 28
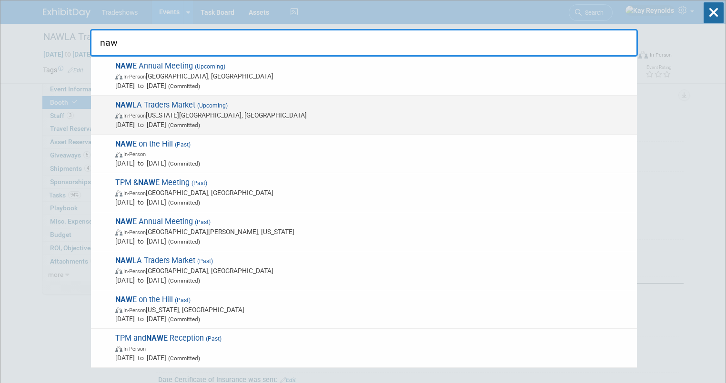
type input "naw"
click at [128, 108] on strong "NAW" at bounding box center [123, 104] width 17 height 9
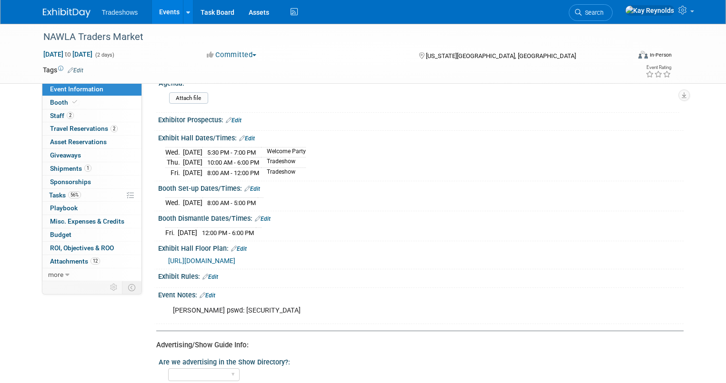
scroll to position [543, 0]
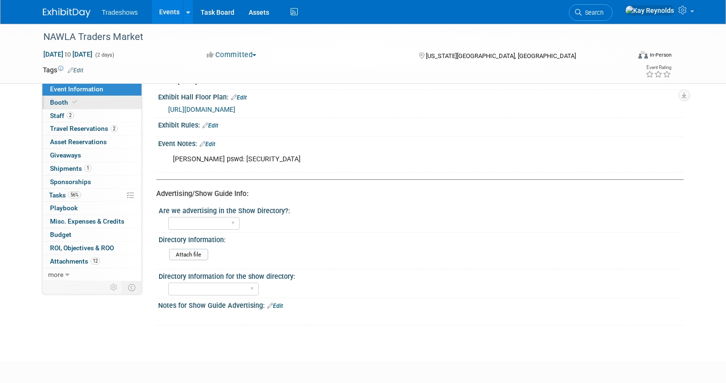
click at [70, 100] on link "Booth" at bounding box center [91, 102] width 99 height 13
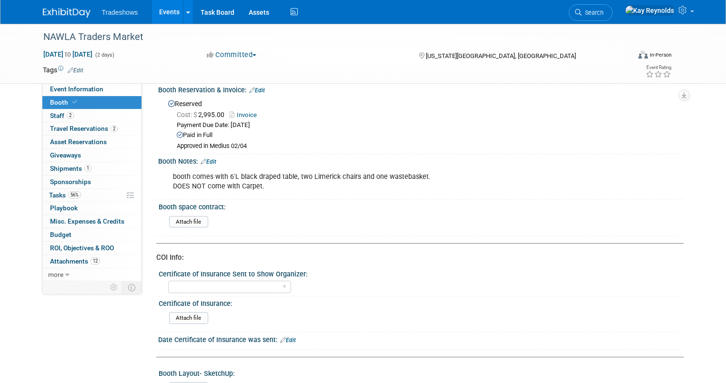
scroll to position [70, 0]
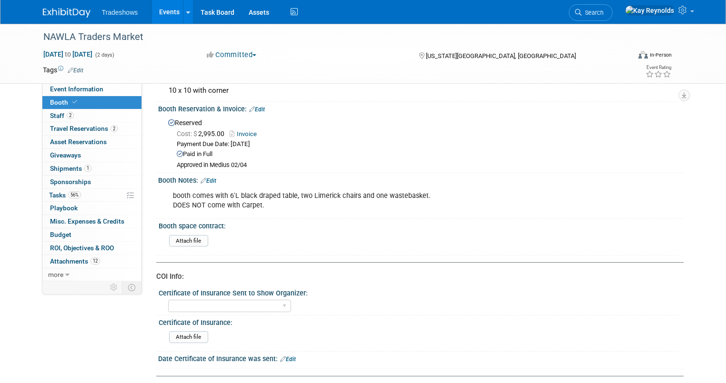
click at [71, 105] on link "Booth" at bounding box center [91, 102] width 99 height 13
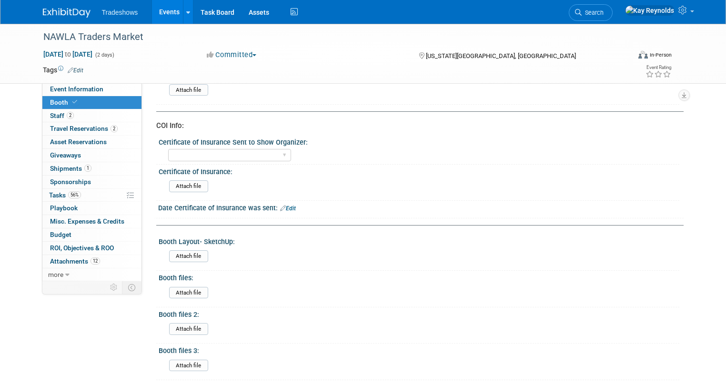
scroll to position [305, 0]
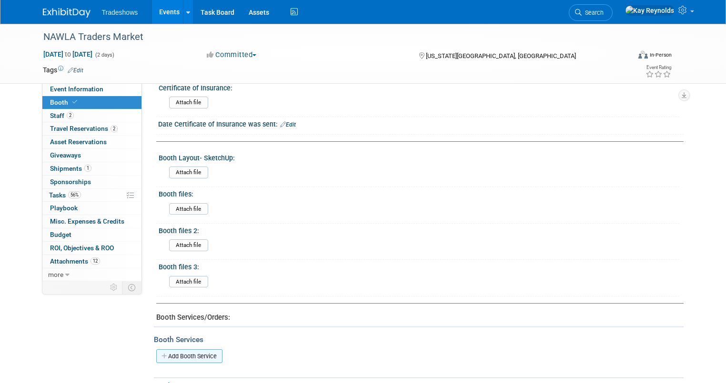
click at [173, 353] on link "Add Booth Service" at bounding box center [189, 357] width 66 height 14
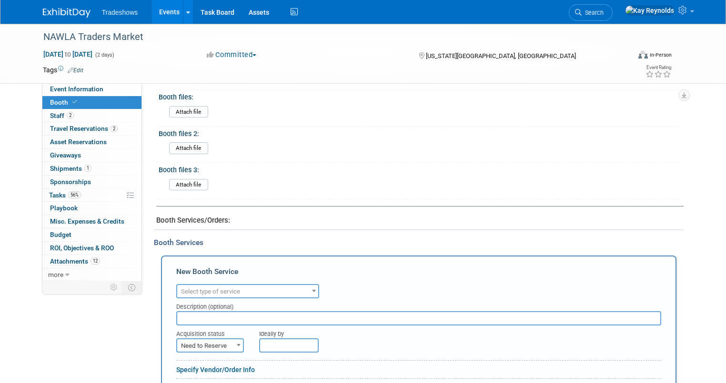
scroll to position [419, 0]
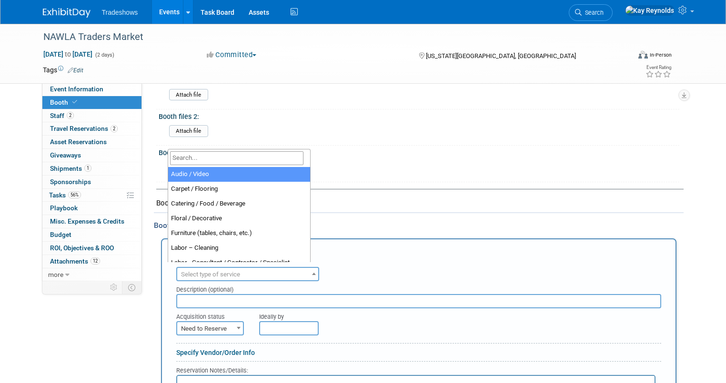
click at [181, 271] on span "Select type of service" at bounding box center [210, 274] width 59 height 7
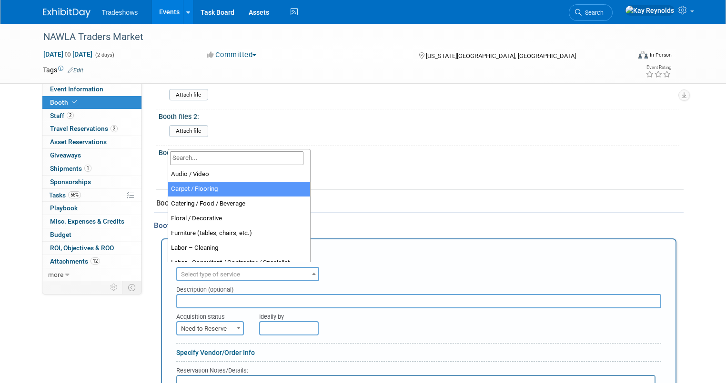
select select "4"
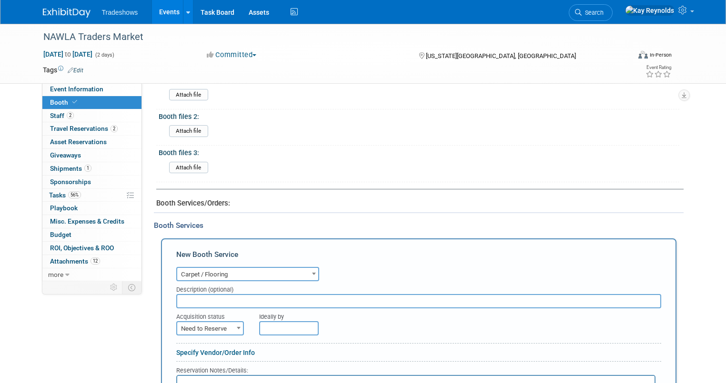
click at [185, 294] on input "text" at bounding box center [418, 301] width 485 height 14
type input "carpet and 1 day vacuum"
click at [198, 325] on span "Need to Reserve" at bounding box center [210, 328] width 66 height 13
drag, startPoint x: 198, startPoint y: 351, endPoint x: 207, endPoint y: 349, distance: 8.8
select select "2"
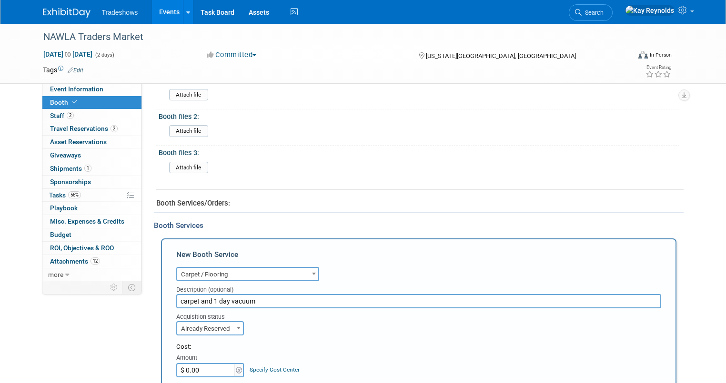
click at [192, 363] on input "$ 0.00" at bounding box center [206, 370] width 60 height 14
type input "$ 376.71"
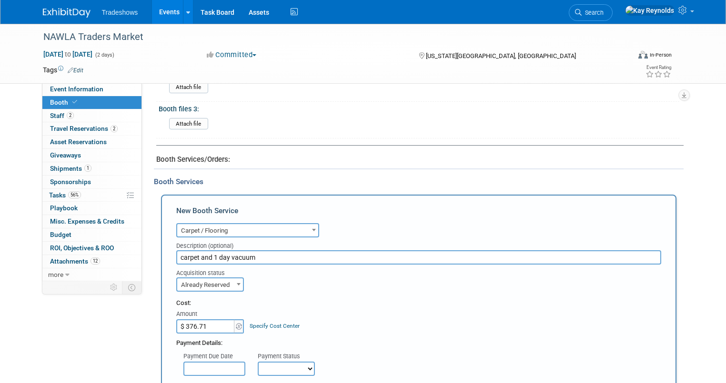
scroll to position [533, 0]
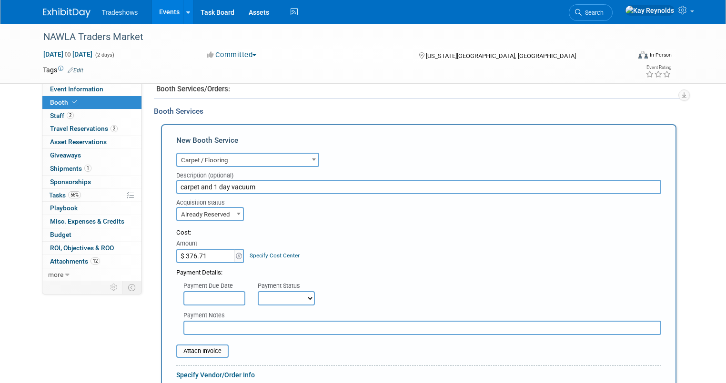
click at [190, 324] on input "text" at bounding box center [422, 328] width 478 height 14
type input "paid on [PERSON_NAME]"
click at [179, 346] on input "file" at bounding box center [170, 351] width 113 height 11
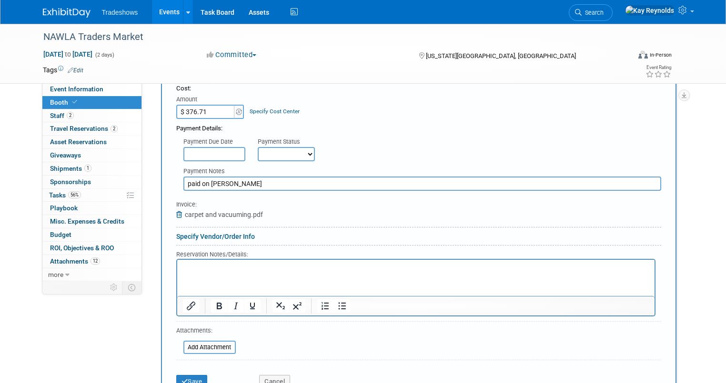
scroll to position [686, 0]
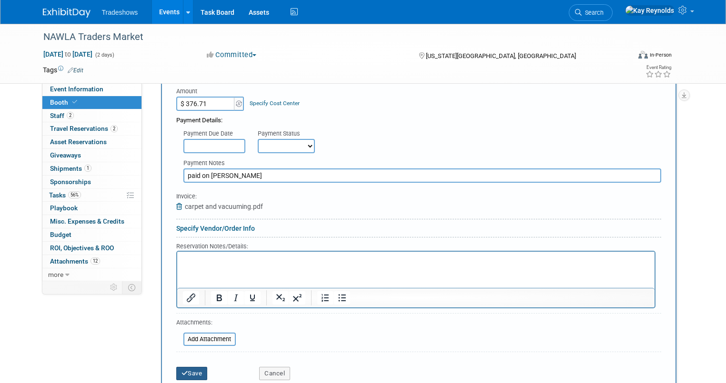
click at [187, 367] on button "Save" at bounding box center [191, 373] width 31 height 13
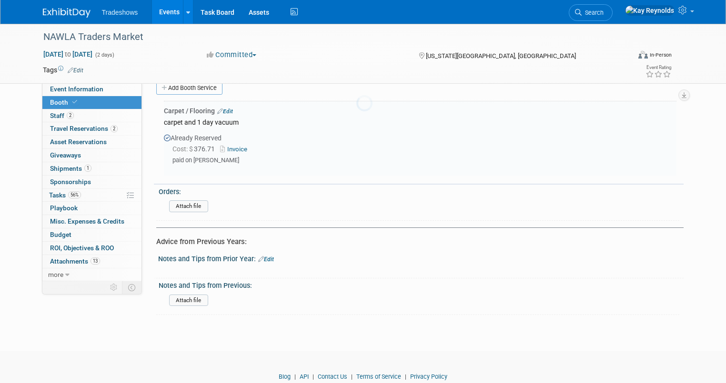
scroll to position [569, 0]
